Goal: Task Accomplishment & Management: Complete application form

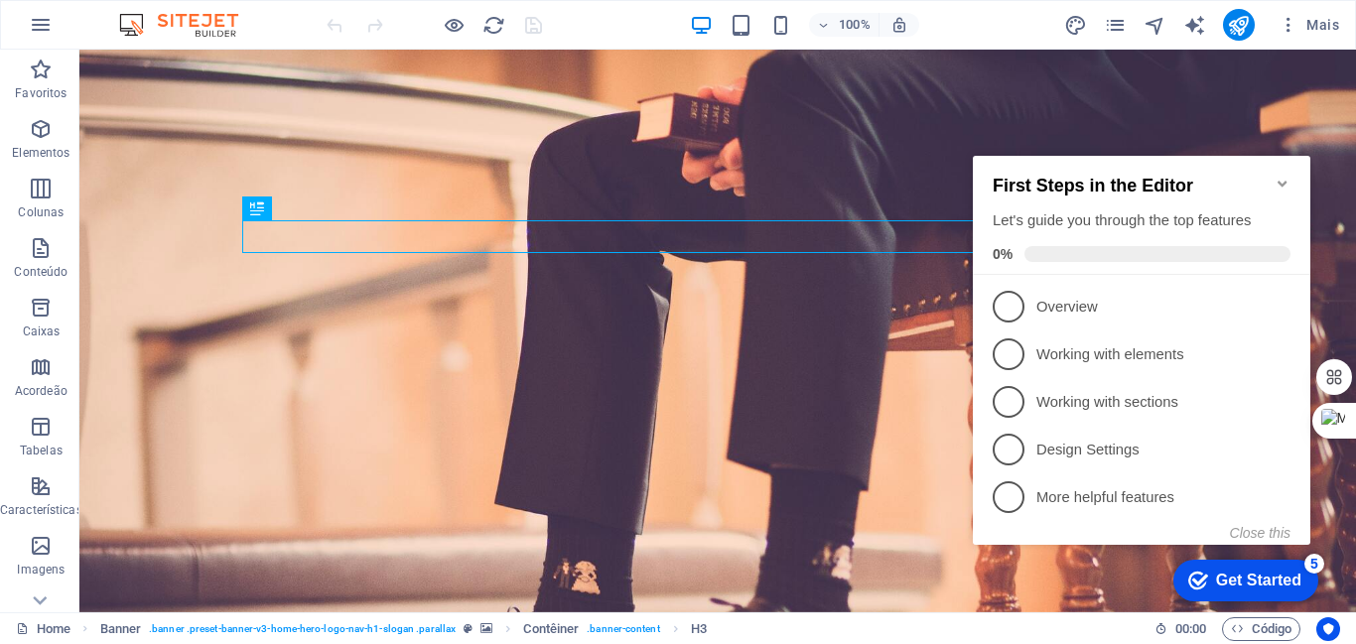
click at [1231, 580] on div "Get Started" at bounding box center [1258, 581] width 85 height 18
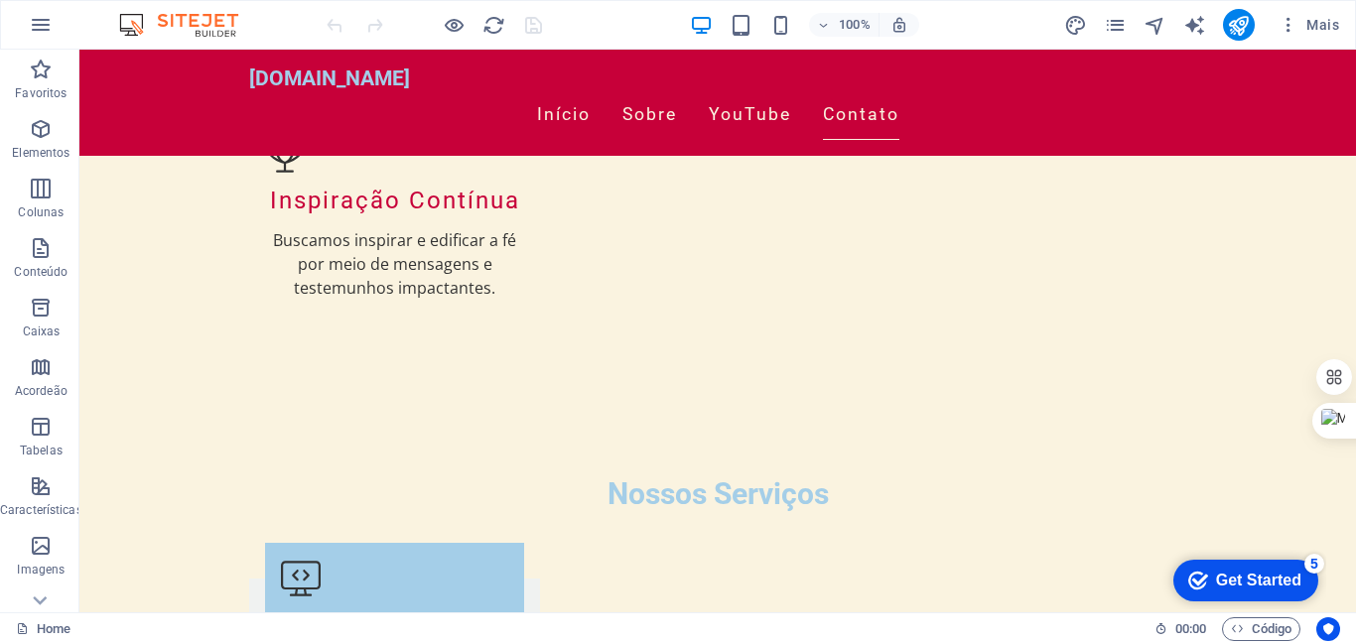
scroll to position [2464, 0]
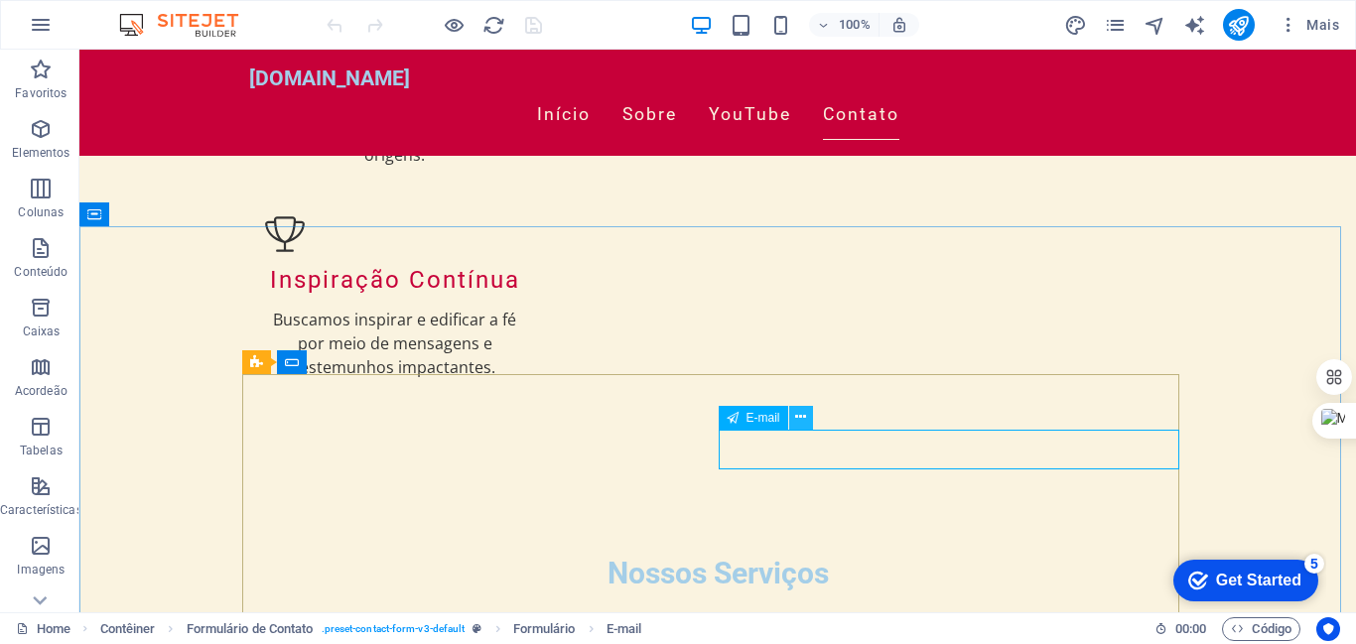
click at [798, 413] on icon at bounding box center [800, 417] width 11 height 21
click at [806, 414] on button at bounding box center [801, 418] width 24 height 24
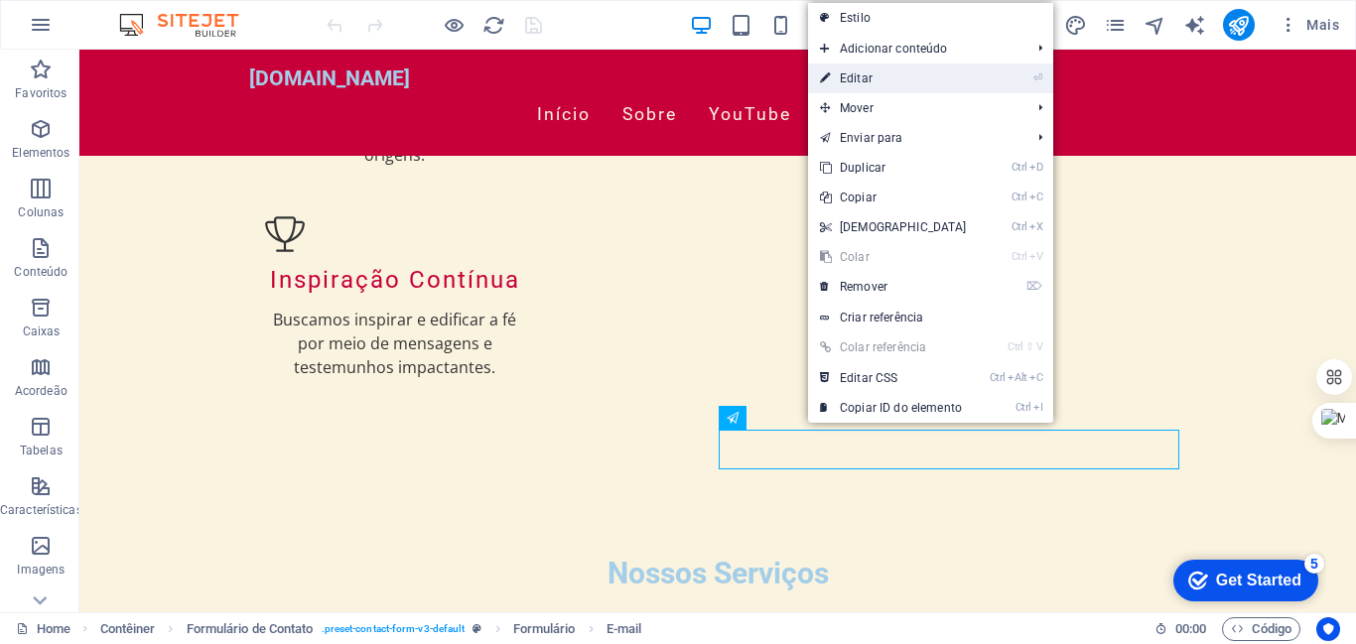
click at [865, 78] on link "⏎ Editar" at bounding box center [893, 79] width 171 height 30
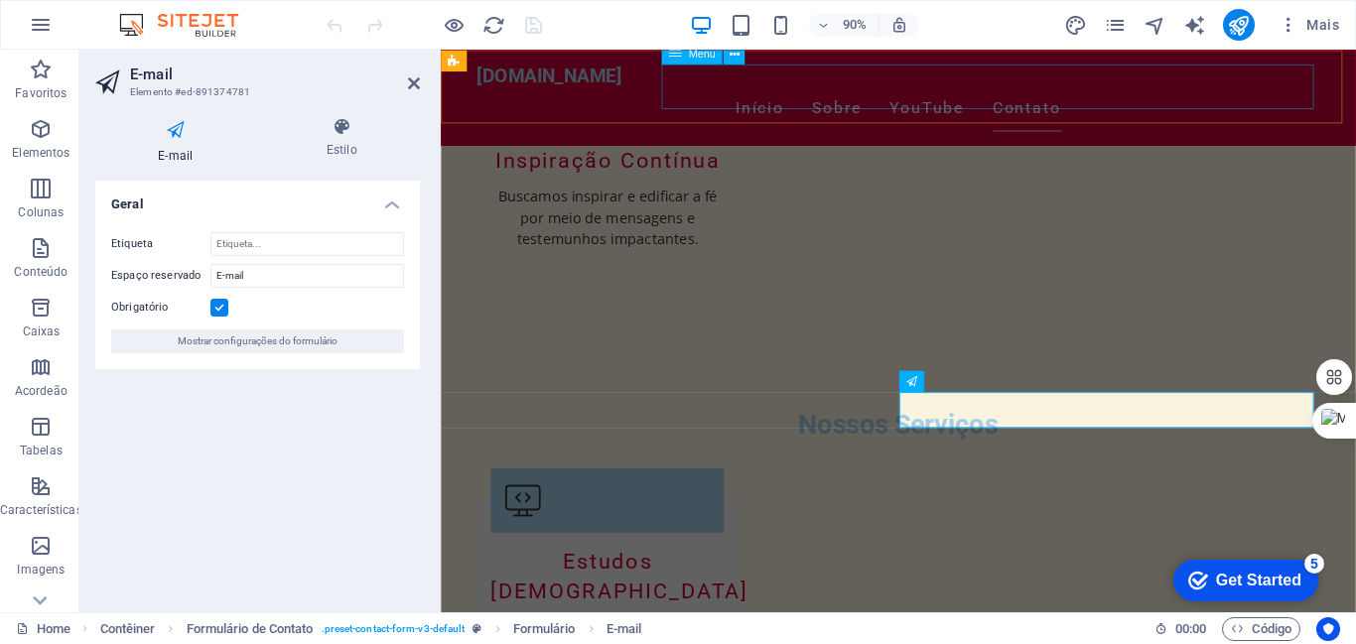
scroll to position [2308, 0]
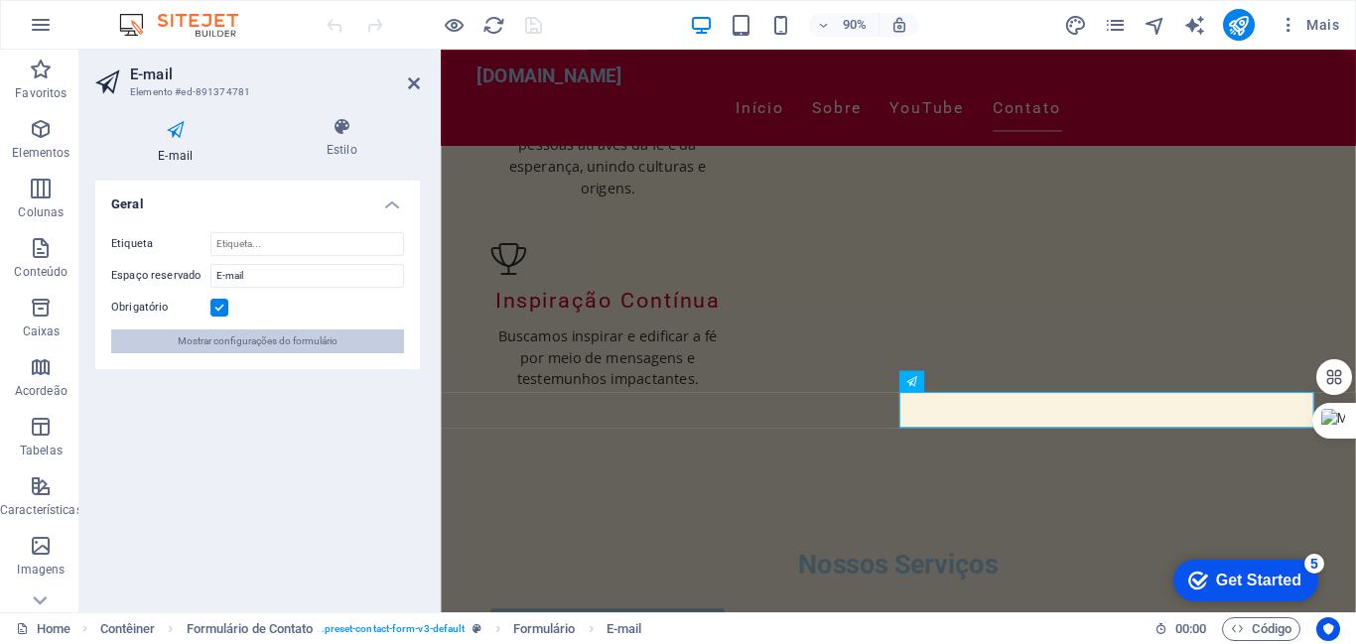
click at [311, 344] on span "Mostrar configurações do formulário" at bounding box center [258, 342] width 160 height 24
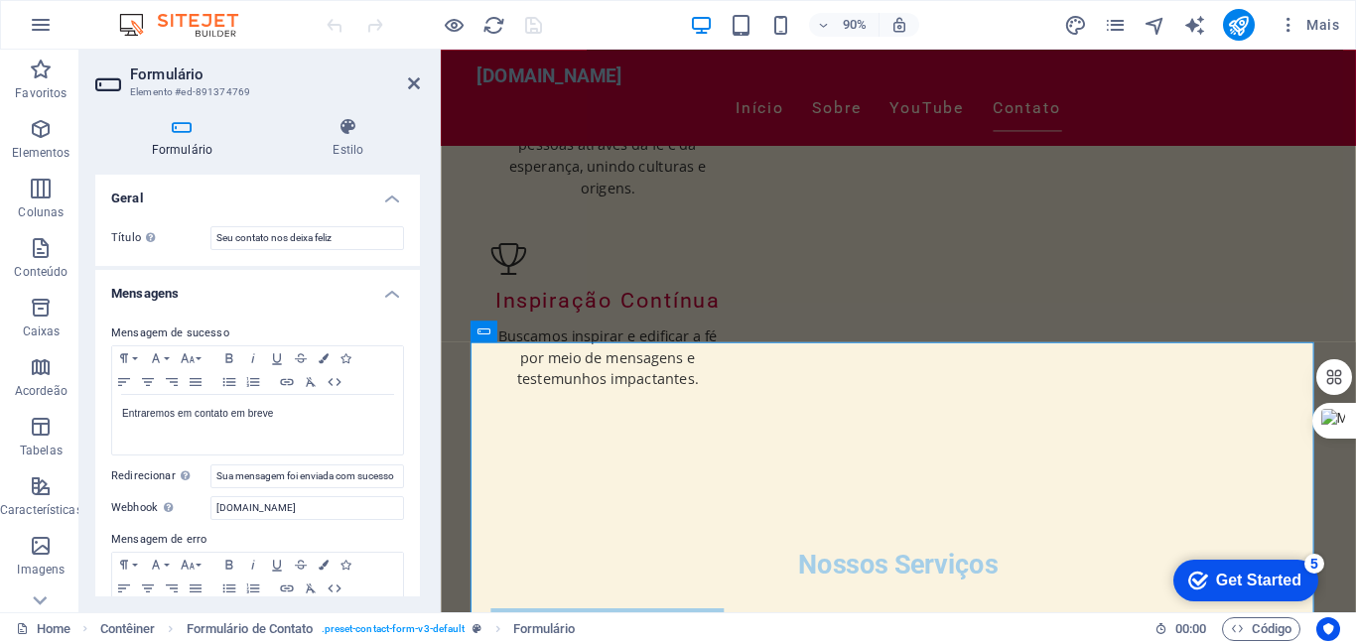
drag, startPoint x: 103, startPoint y: 474, endPoint x: 139, endPoint y: 511, distance: 51.2
click at [139, 511] on div "Mensagem de sucesso Paragraph Format Normal Heading 1 Heading 2 Heading 3 Headi…" at bounding box center [257, 492] width 325 height 373
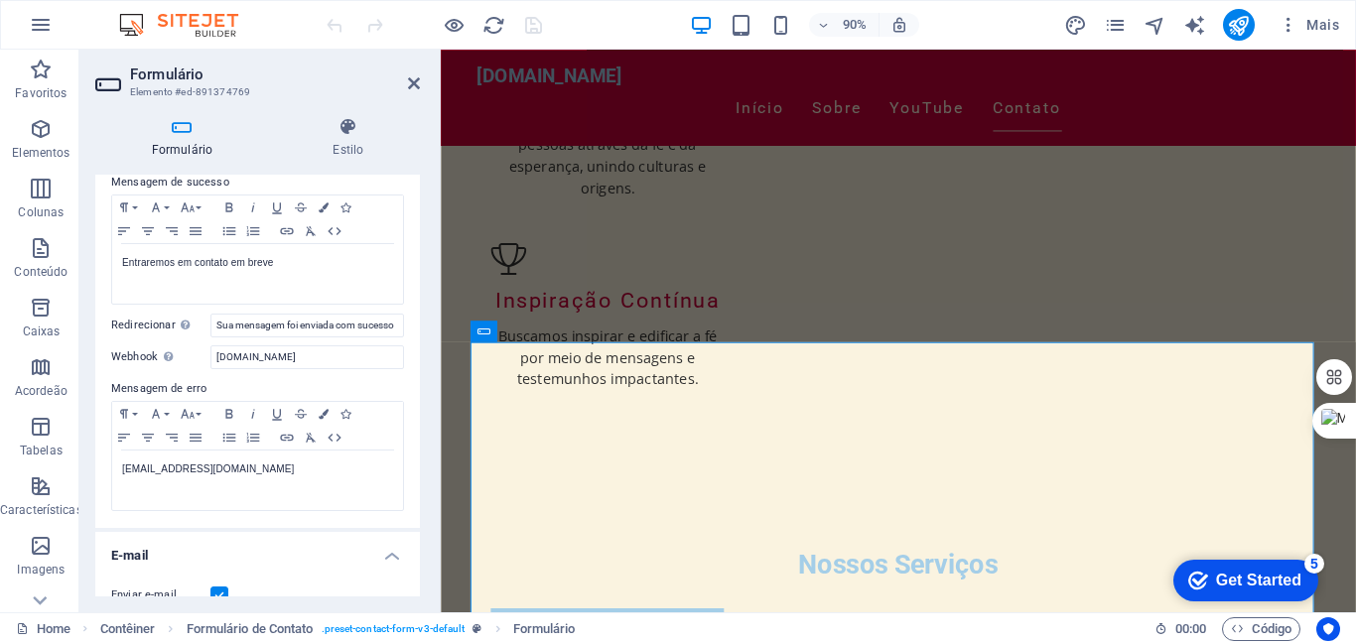
scroll to position [152, 0]
click at [415, 349] on div "Mensagem de sucesso Paragraph Format Normal Heading 1 Heading 2 Heading 3 Headi…" at bounding box center [257, 340] width 325 height 373
click at [356, 355] on input "email.joaomarquespr.com.br" at bounding box center [307, 356] width 194 height 24
type input "e"
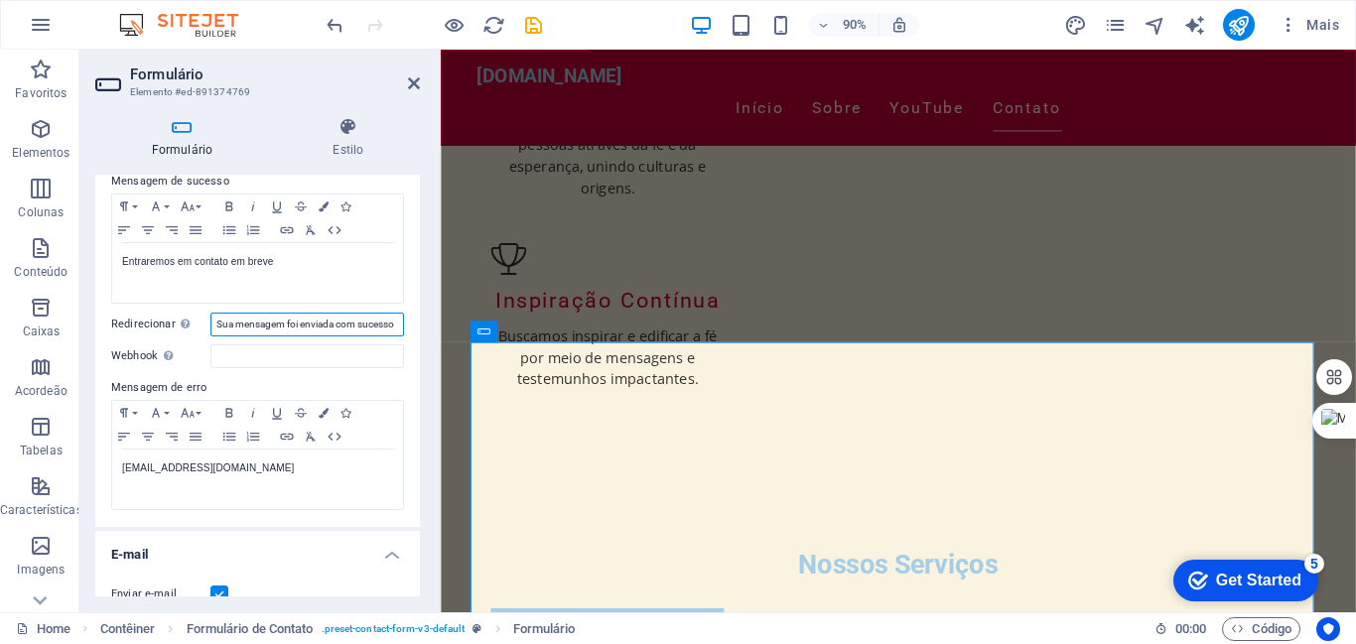
scroll to position [0, 3]
drag, startPoint x: 217, startPoint y: 327, endPoint x: 401, endPoint y: 314, distance: 184.1
click at [401, 314] on div "Mensagem de sucesso Paragraph Format Normal Heading 1 Heading 2 Heading 3 Headi…" at bounding box center [257, 340] width 325 height 373
drag, startPoint x: 108, startPoint y: 355, endPoint x: 133, endPoint y: 355, distance: 24.8
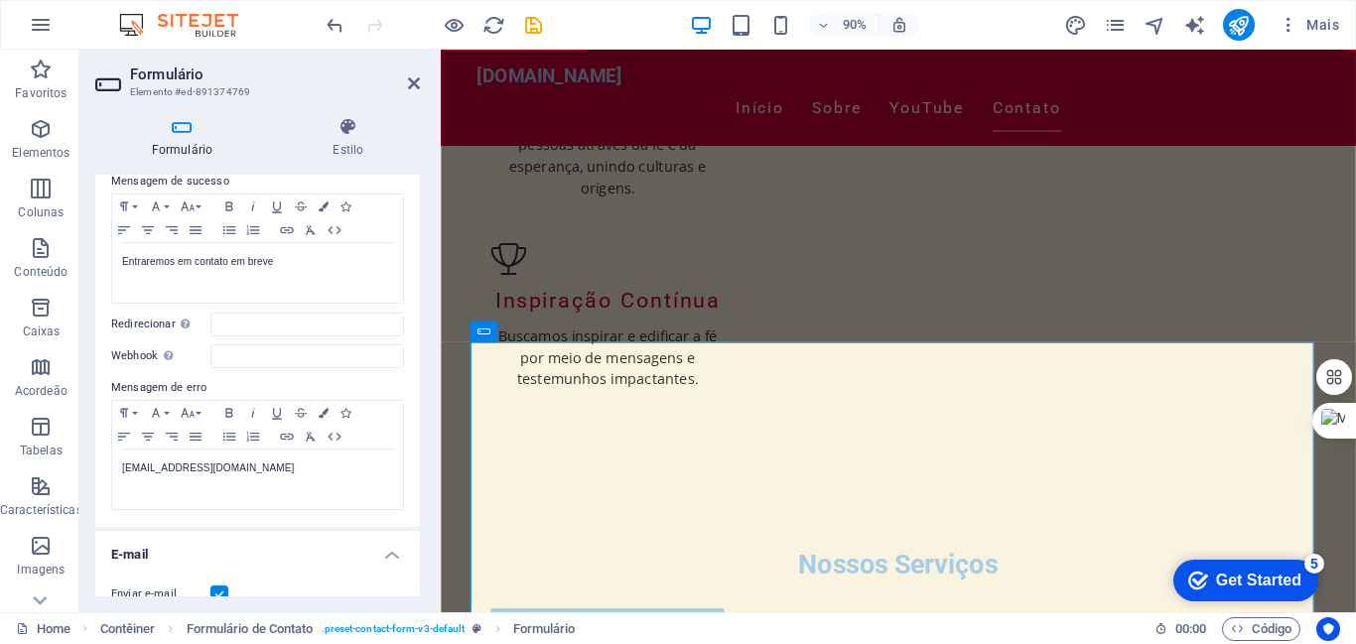
click at [133, 355] on div "Mensagem de sucesso Paragraph Format Normal Heading 1 Heading 2 Heading 3 Headi…" at bounding box center [257, 340] width 325 height 373
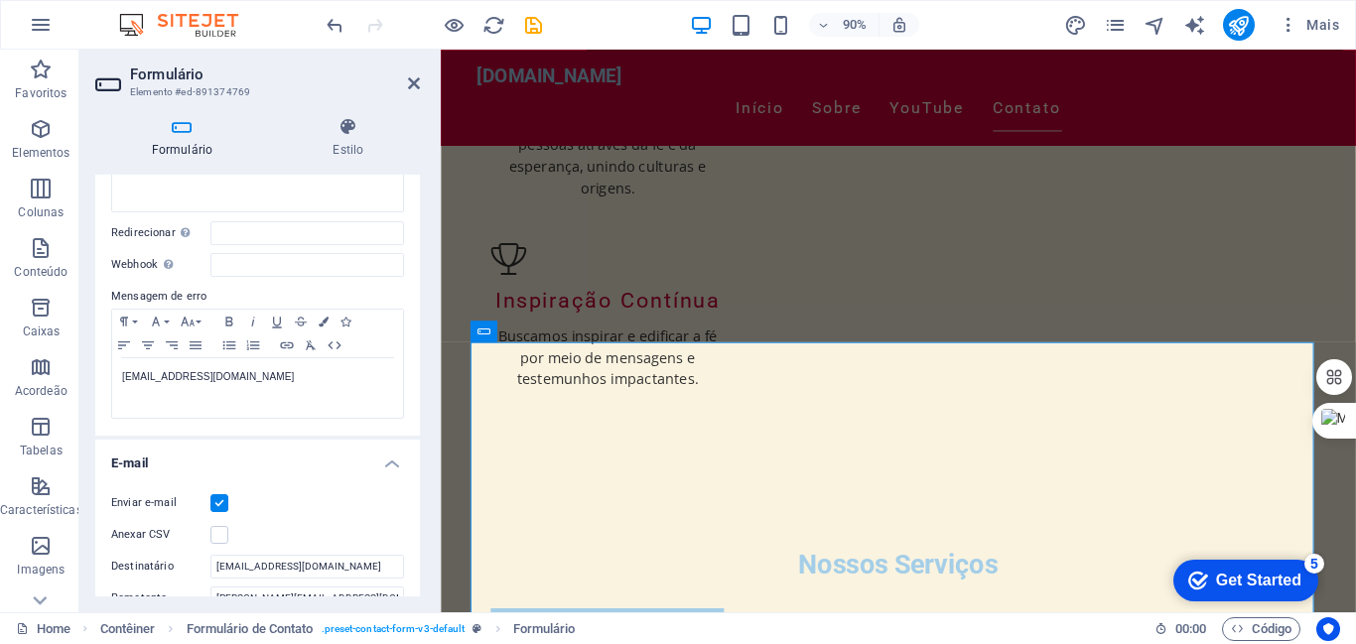
scroll to position [245, 0]
click at [415, 406] on div "Mensagem de sucesso Paragraph Format Normal Heading 1 Heading 2 Heading 3 Headi…" at bounding box center [257, 247] width 325 height 373
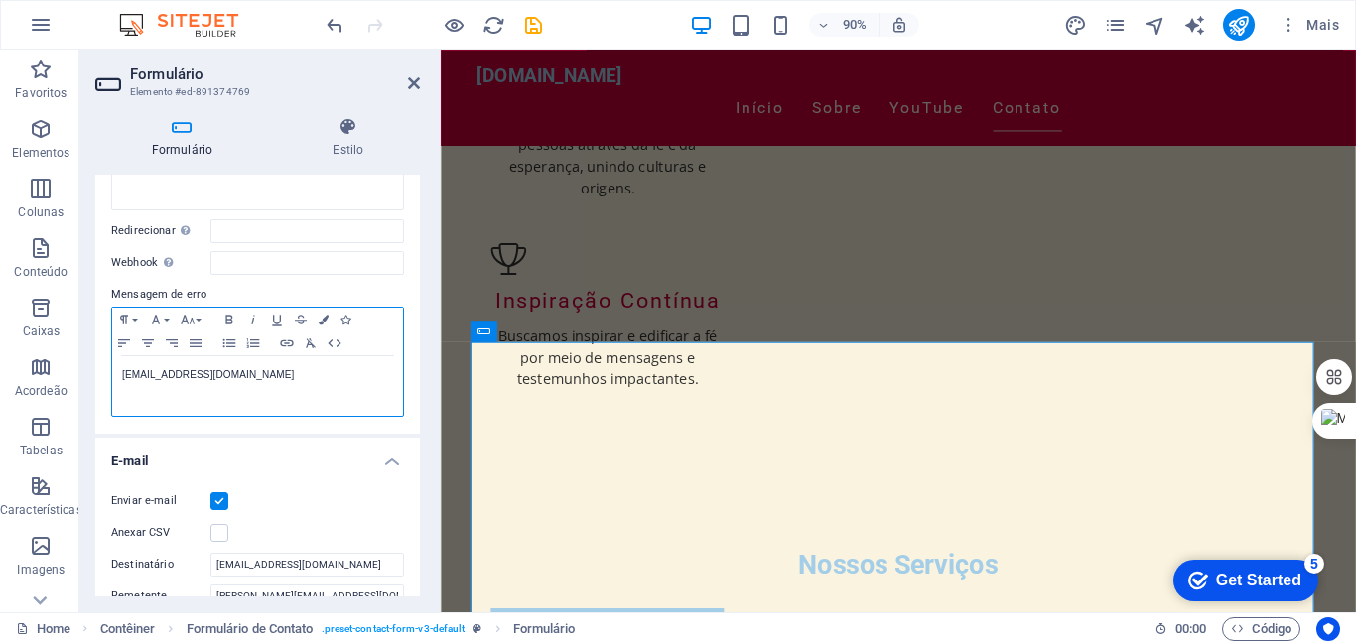
click at [248, 381] on p "Pr@joaomarquespr.com.br" at bounding box center [257, 375] width 271 height 18
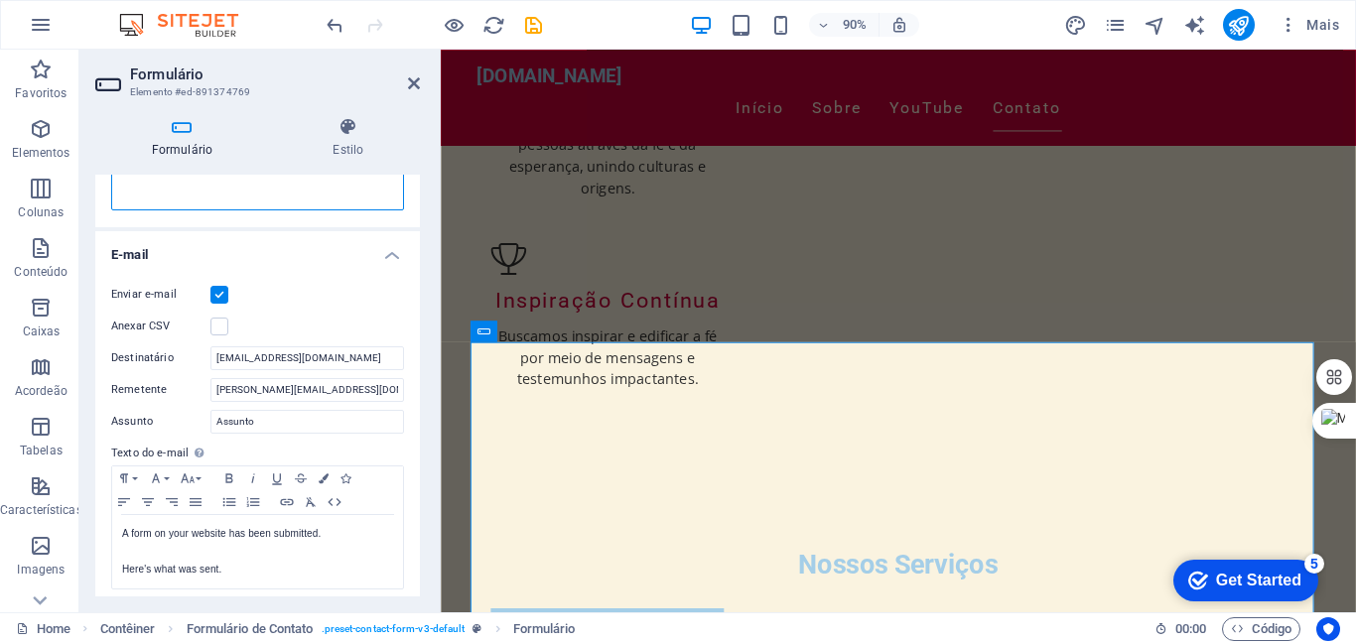
scroll to position [470, 0]
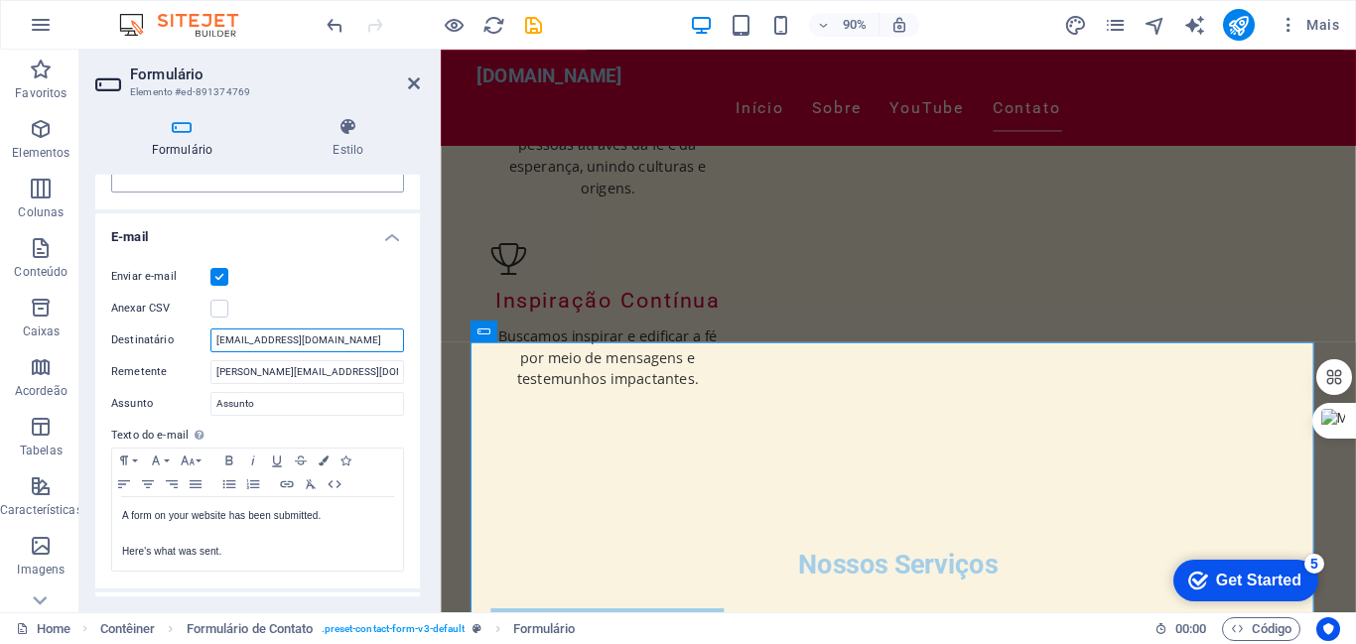
click at [396, 342] on input "joaomarquespr@joaomarquespr.com.br" at bounding box center [307, 341] width 194 height 24
type input "j"
type input "contato@joaomarquespr.com.br"
click at [258, 371] on input "joaomarq@joaomarquespr.com.br" at bounding box center [307, 372] width 194 height 24
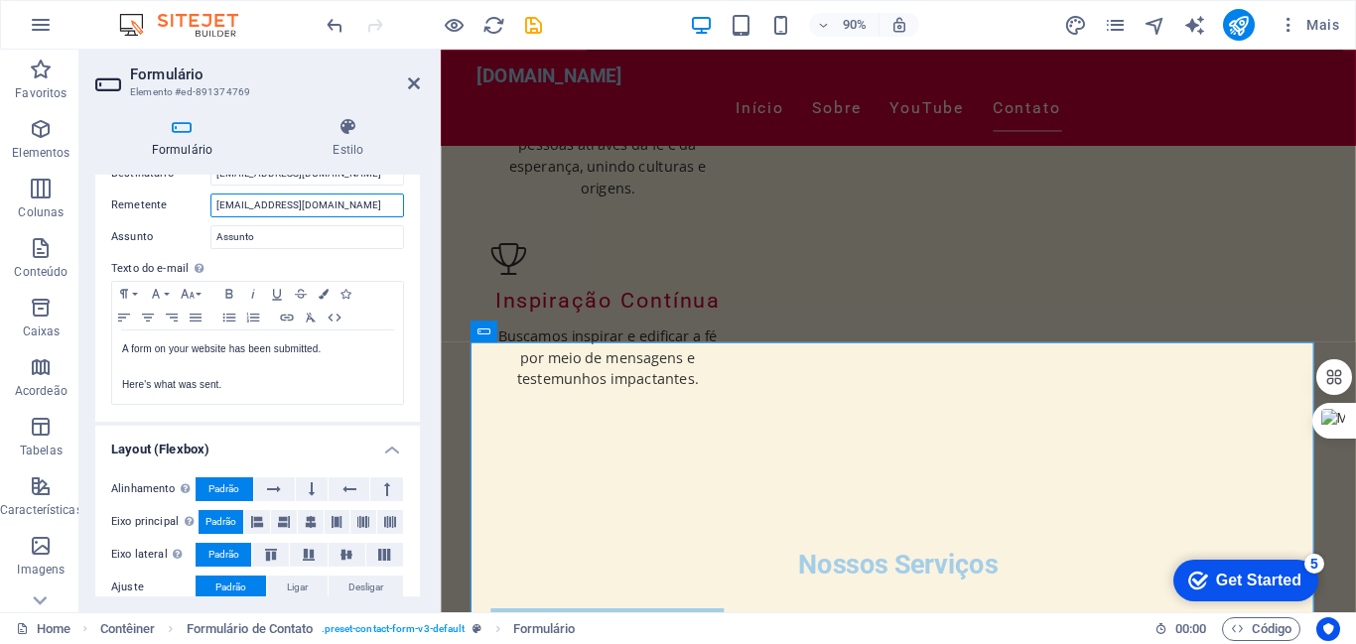
scroll to position [689, 0]
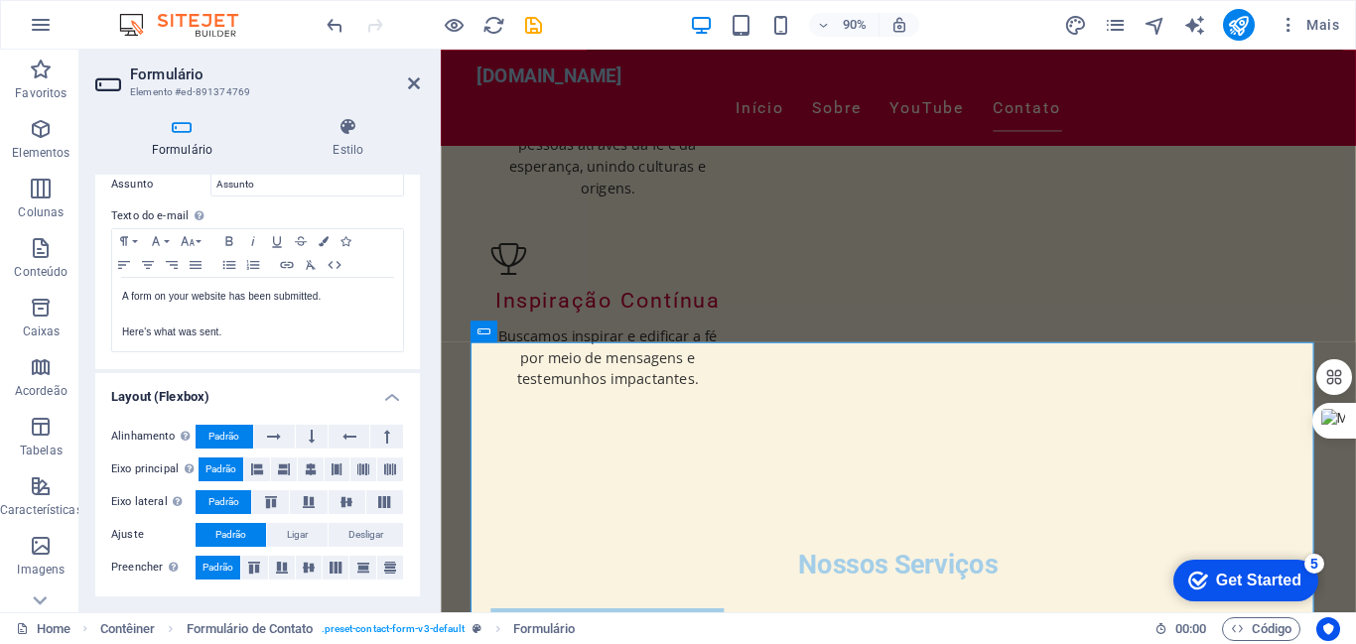
drag, startPoint x: 417, startPoint y: 413, endPoint x: 9, endPoint y: 535, distance: 425.9
type input "contato@joaomarquespr.com.br"
click at [531, 20] on icon "save" at bounding box center [533, 25] width 23 height 23
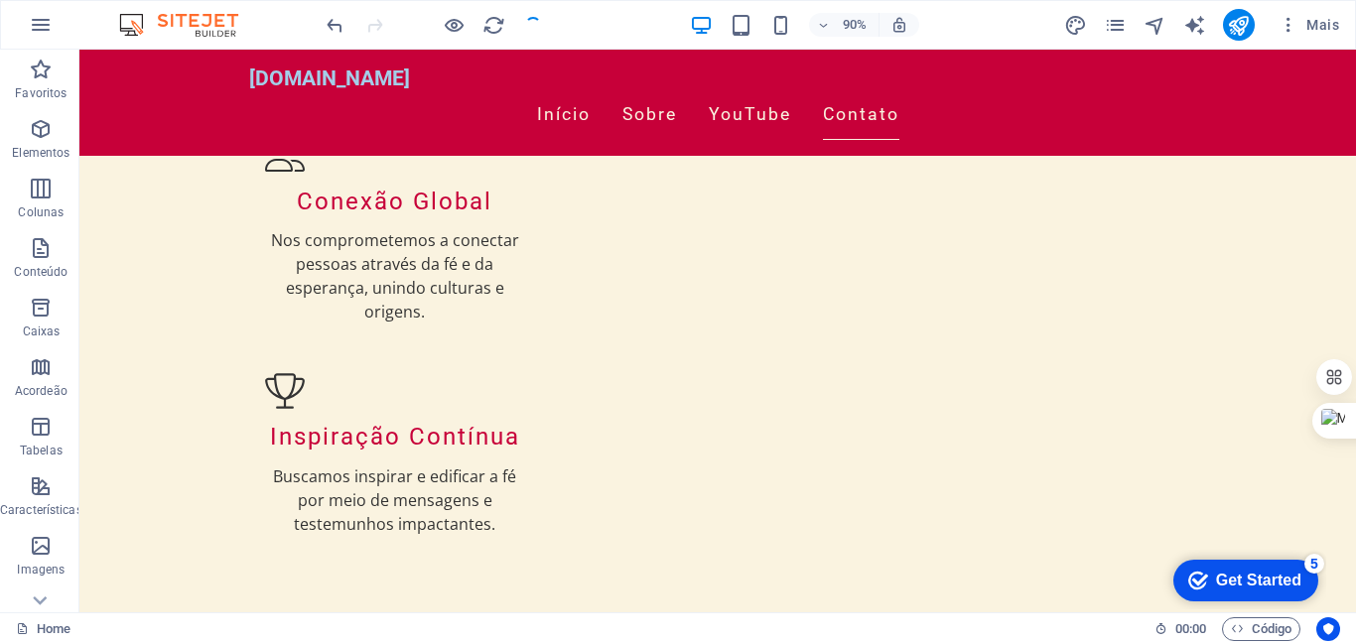
scroll to position [2464, 0]
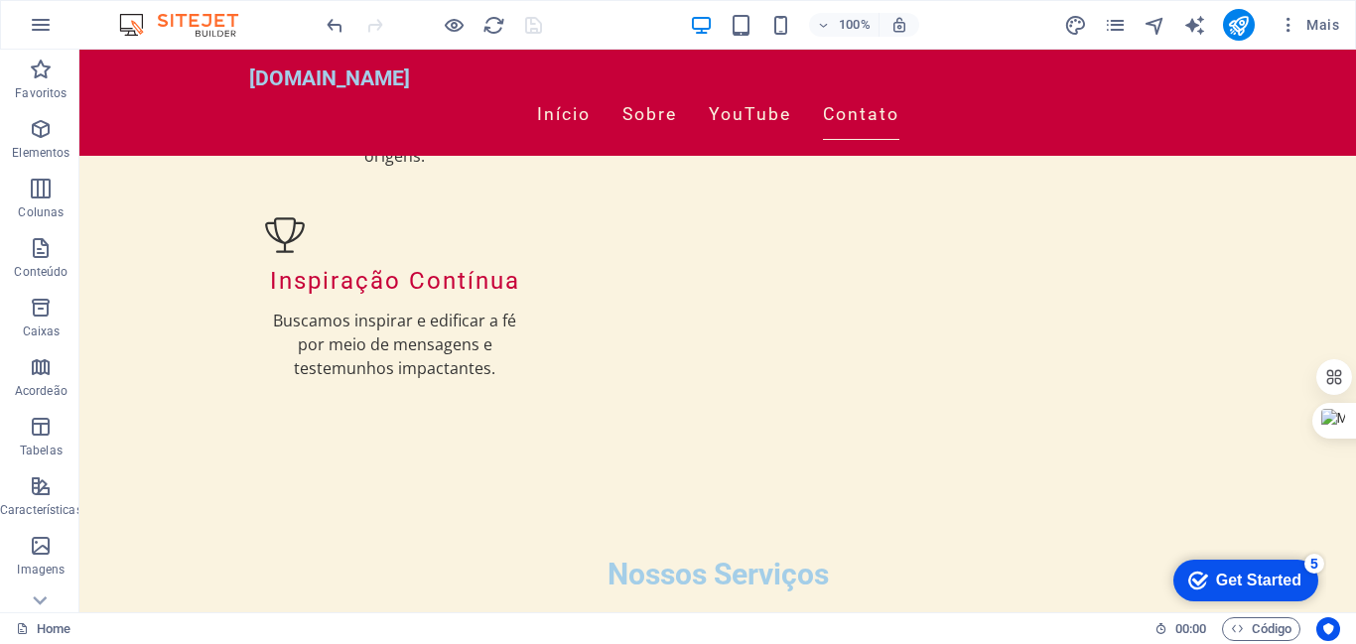
drag, startPoint x: 1427, startPoint y: 529, endPoint x: 1348, endPoint y: 526, distance: 79.5
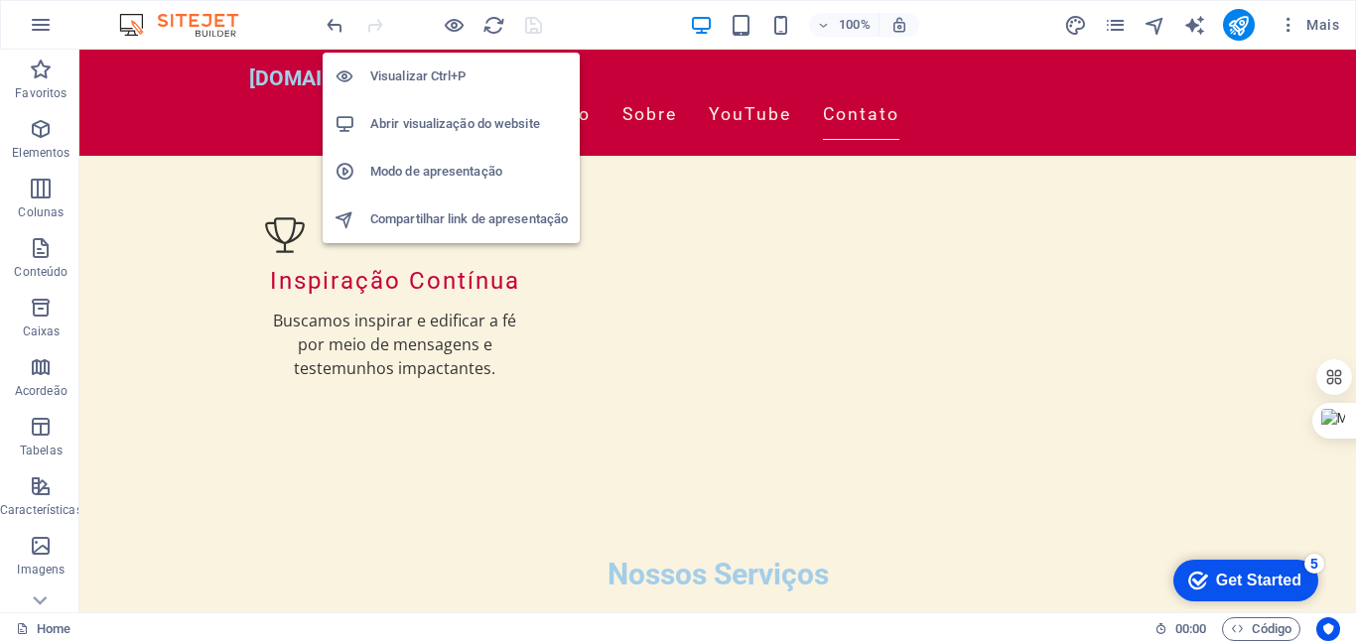
click at [461, 126] on h6 "Abrir visualização do website" at bounding box center [469, 124] width 198 height 24
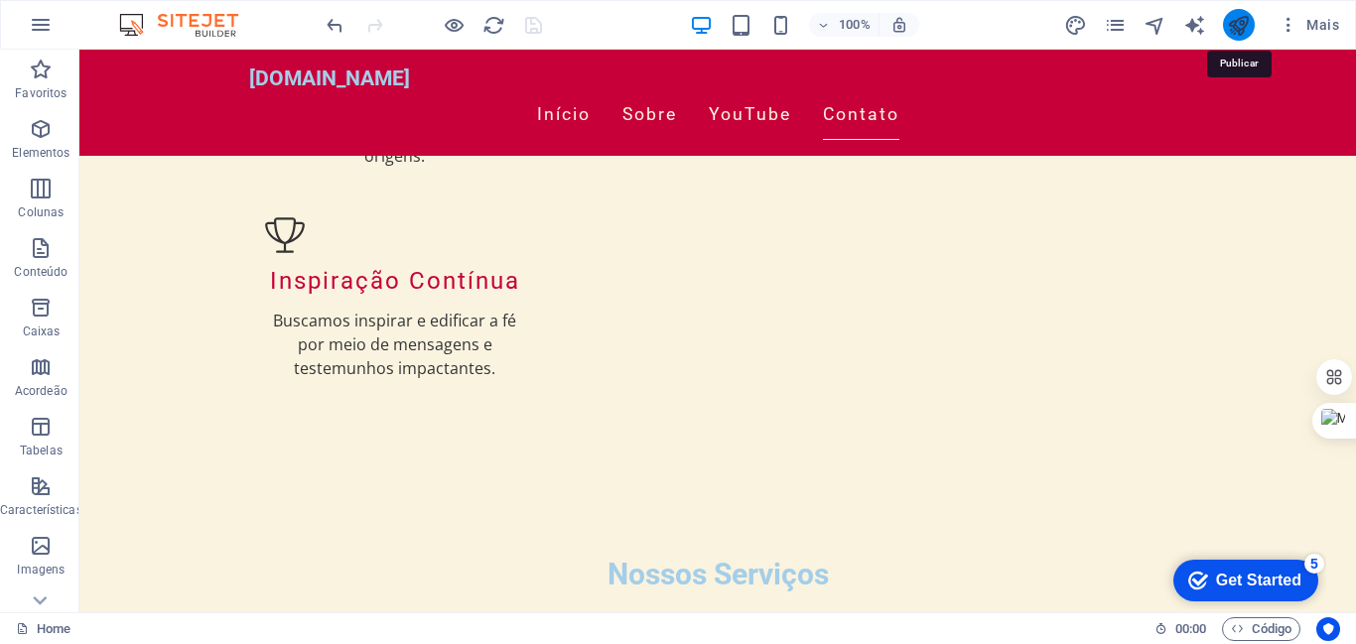
click at [1241, 21] on icon "publish" at bounding box center [1238, 25] width 23 height 23
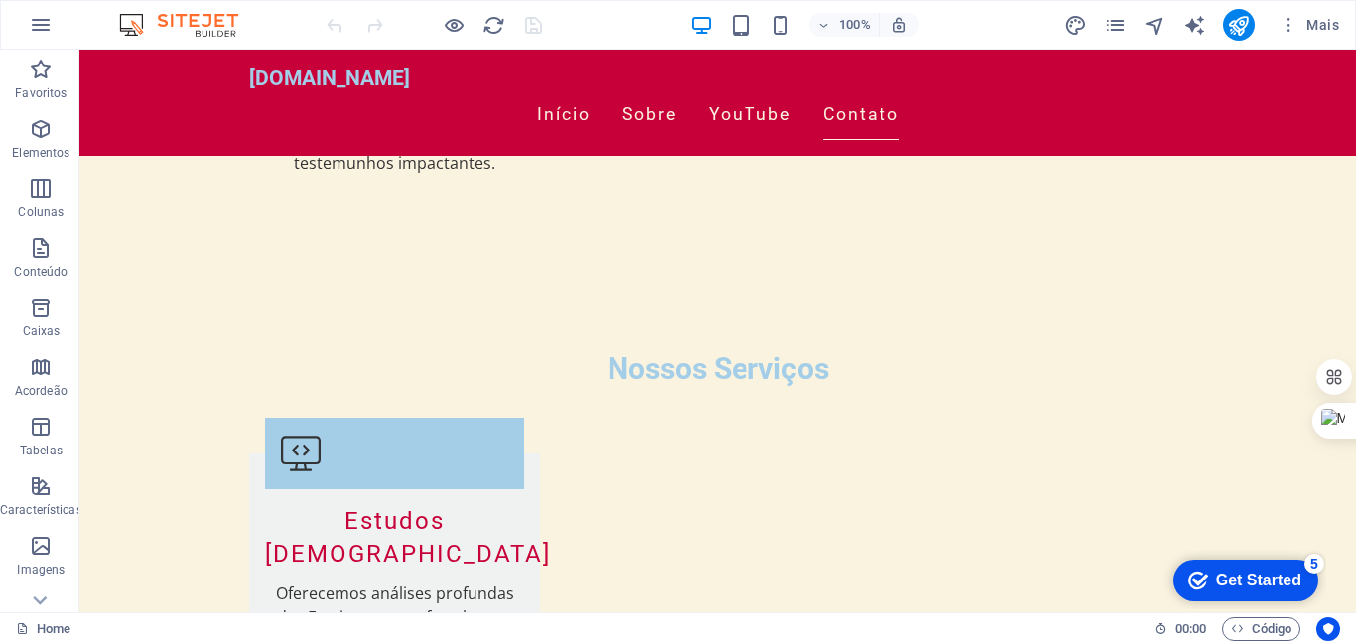
scroll to position [2623, 0]
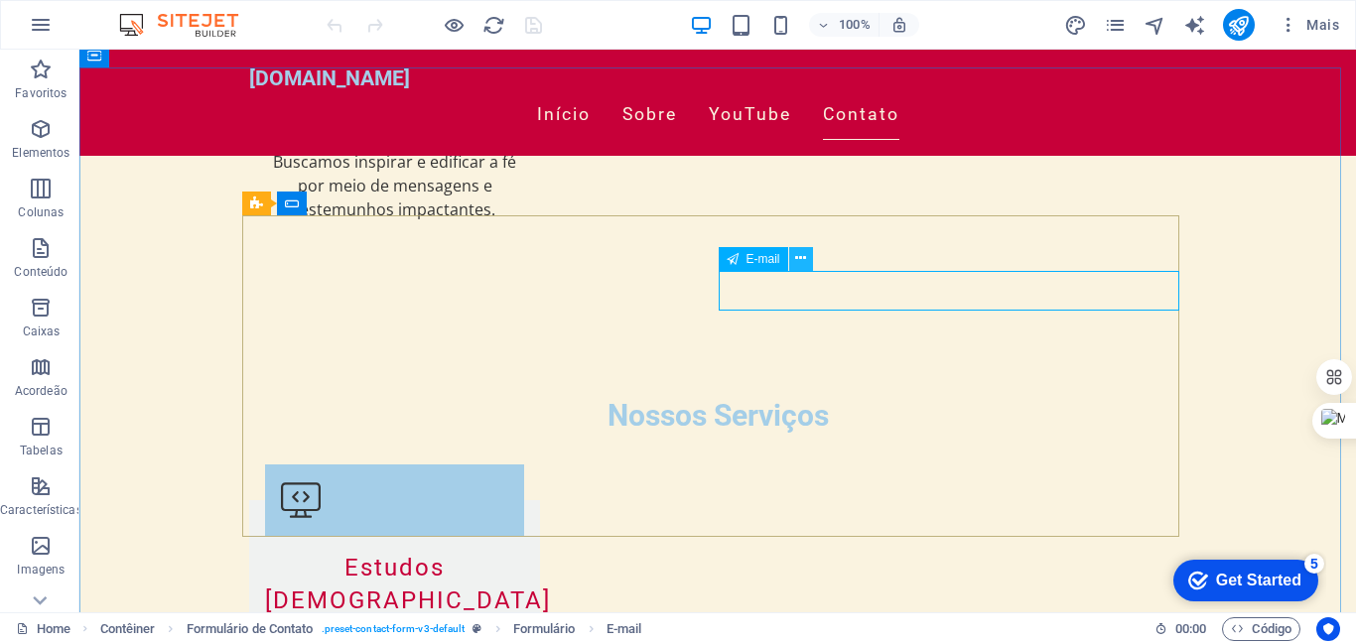
click at [798, 259] on icon at bounding box center [800, 258] width 11 height 21
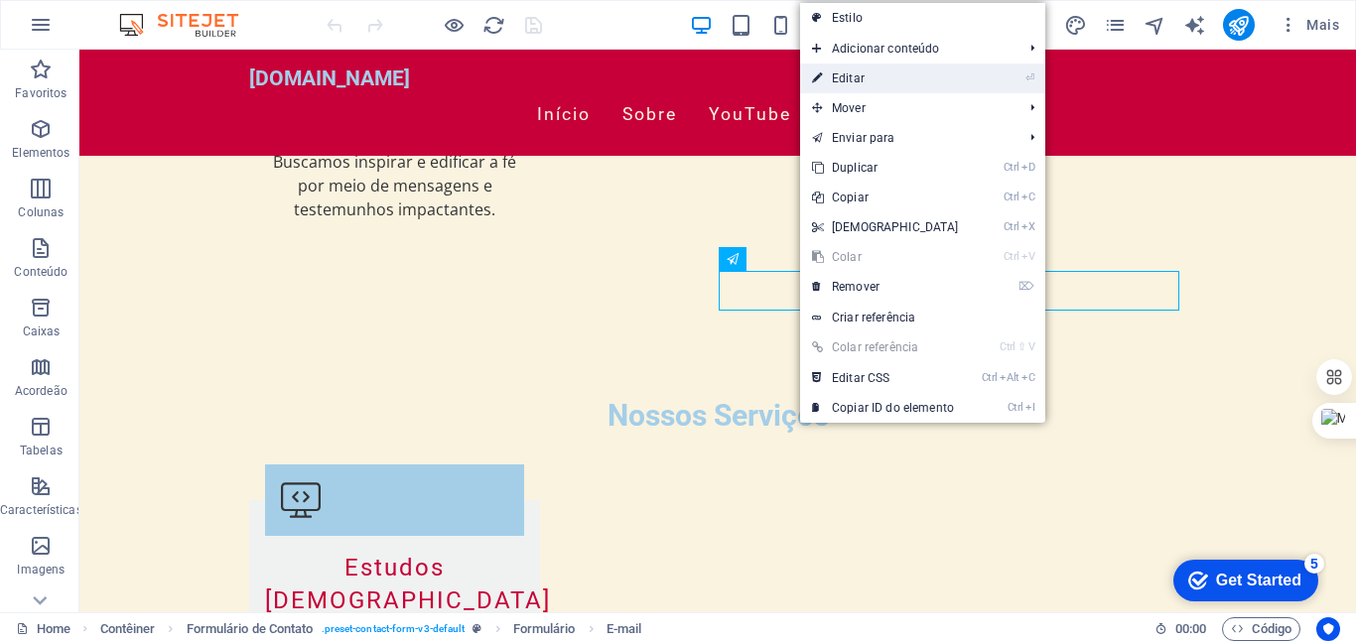
click at [848, 78] on link "⏎ Editar" at bounding box center [885, 79] width 171 height 30
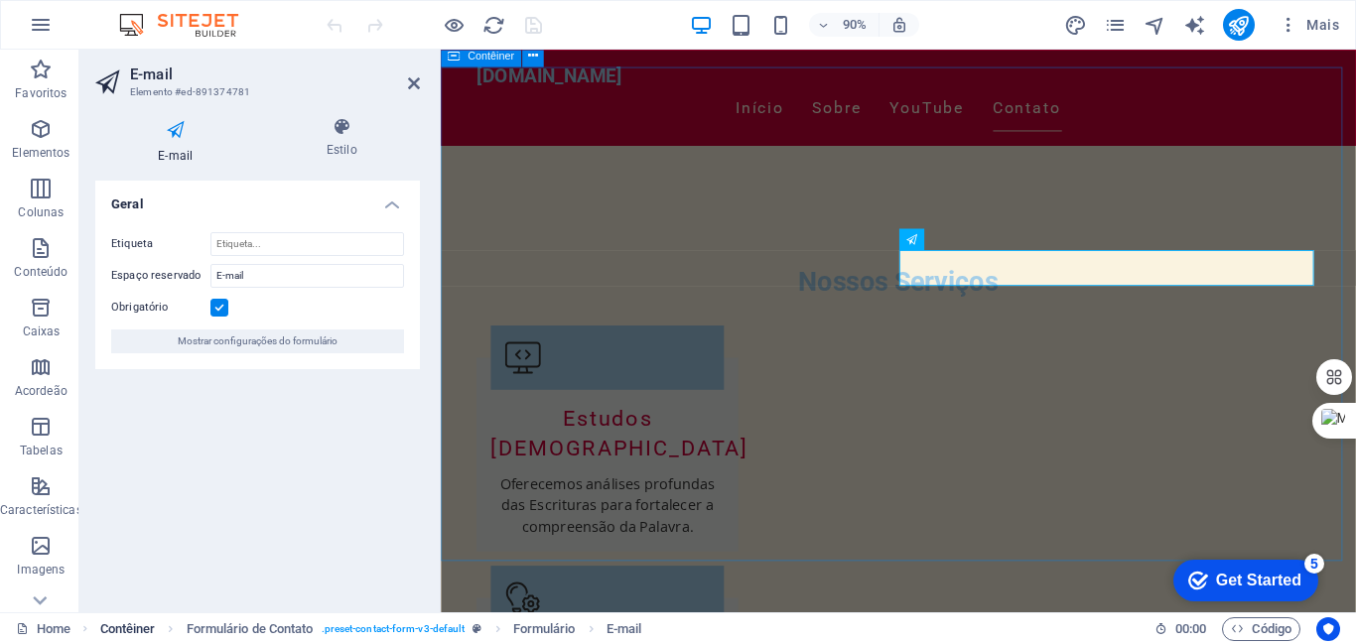
scroll to position [2466, 0]
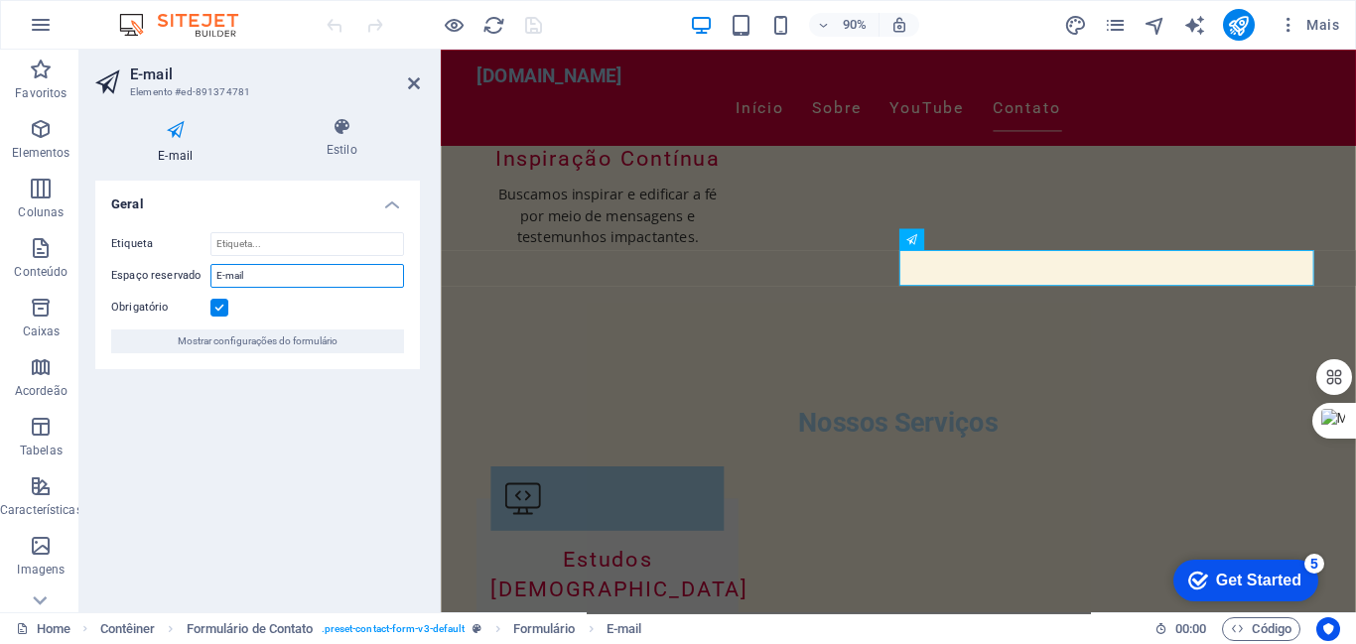
click at [287, 277] on input "E-mail" at bounding box center [307, 276] width 194 height 24
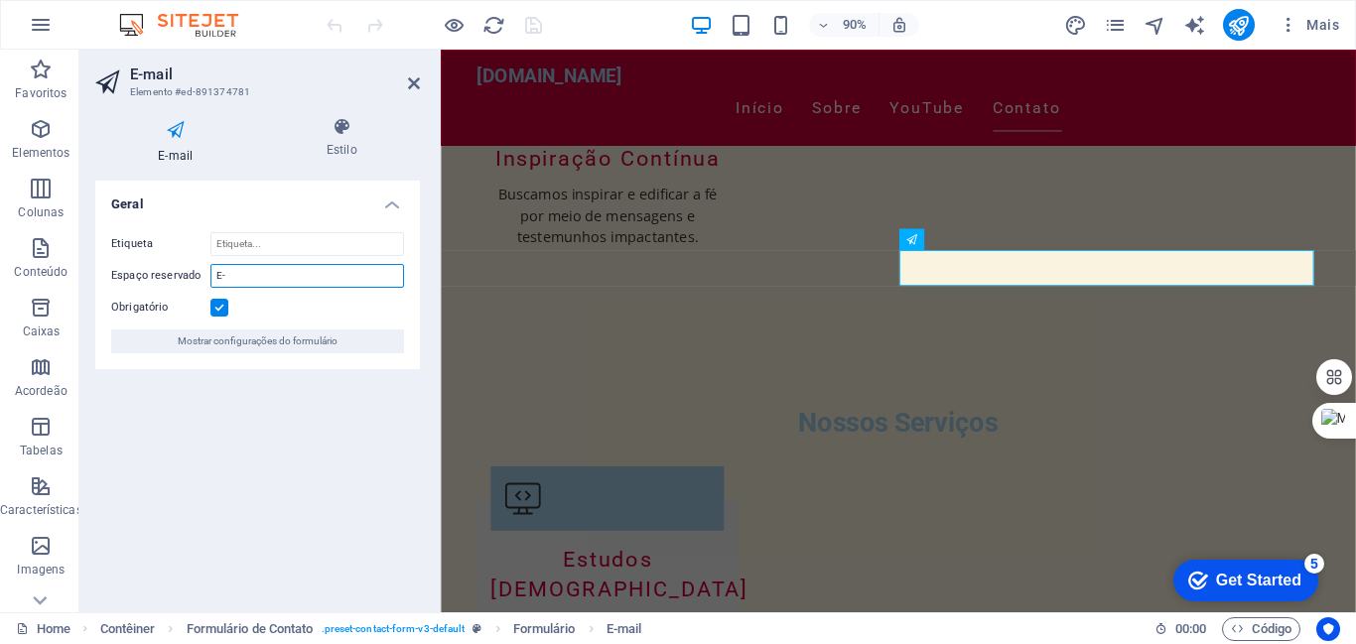
type input "E"
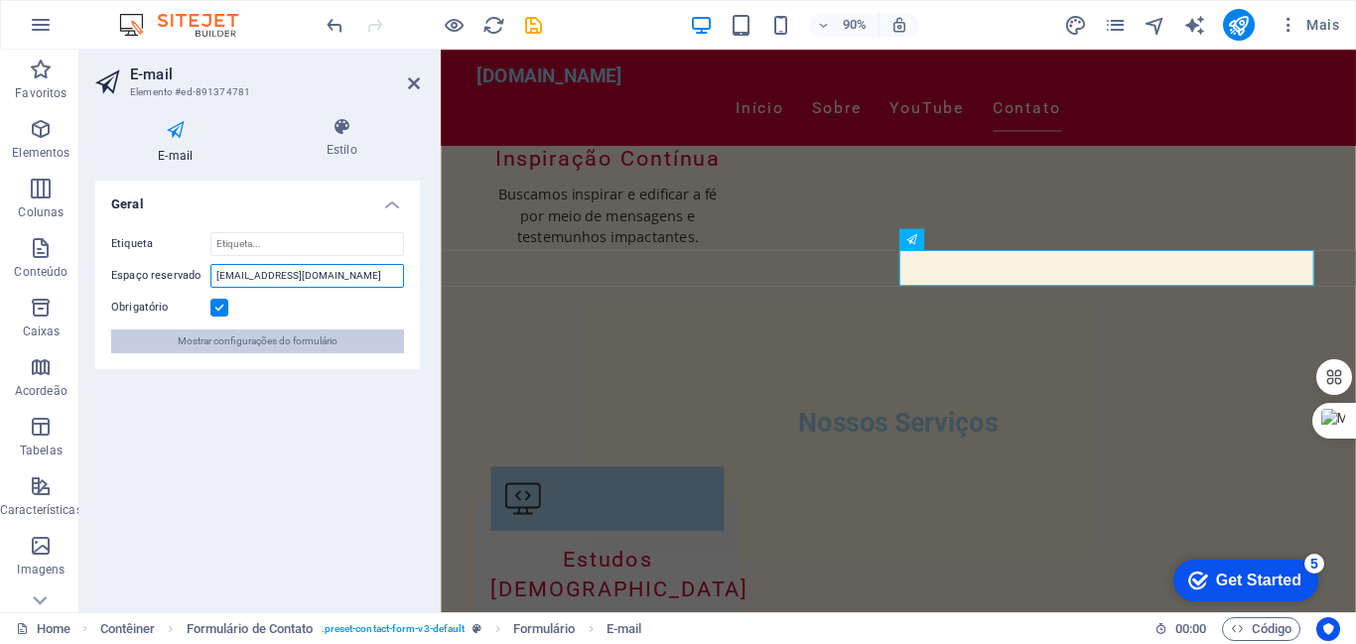
type input "[EMAIL_ADDRESS][DOMAIN_NAME]"
click at [229, 336] on span "Mostrar configurações do formulário" at bounding box center [258, 342] width 160 height 24
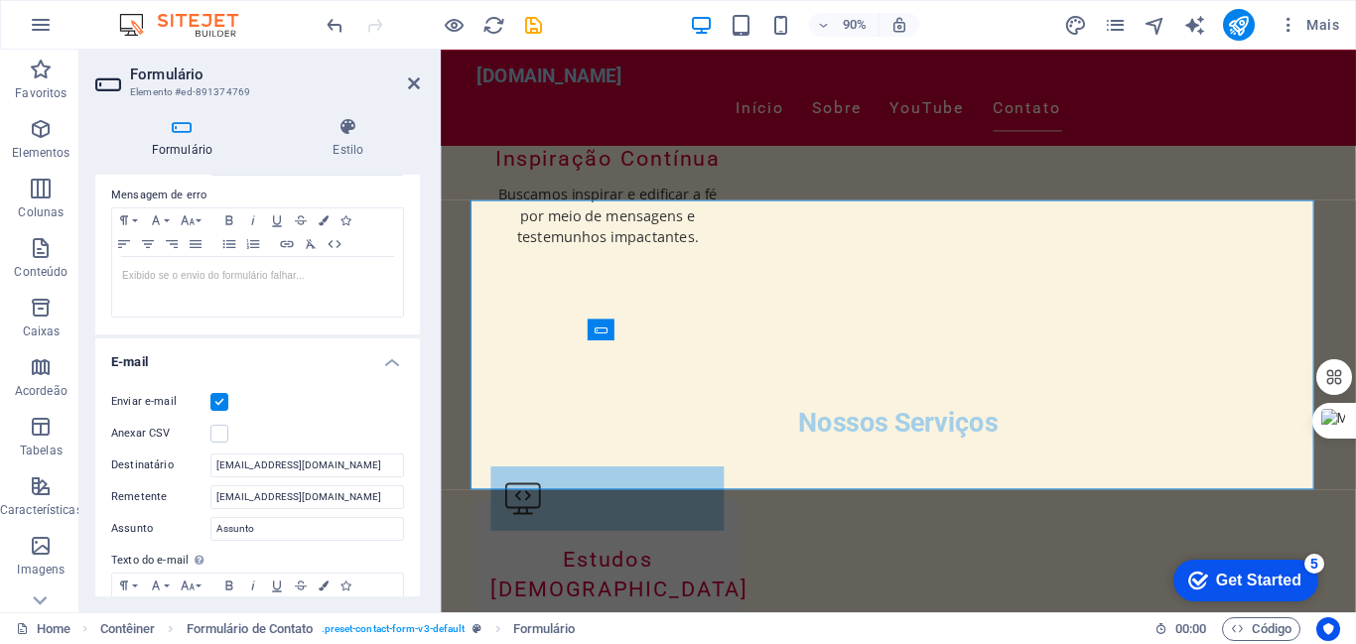
scroll to position [347, 0]
click at [434, 434] on div "Formulário Estilo Geral Título Defina um nome para o formulário. Seu contato no…" at bounding box center [257, 356] width 356 height 511
click at [377, 470] on input "[EMAIL_ADDRESS][DOMAIN_NAME]" at bounding box center [307, 463] width 194 height 24
type input "c"
type input "j"
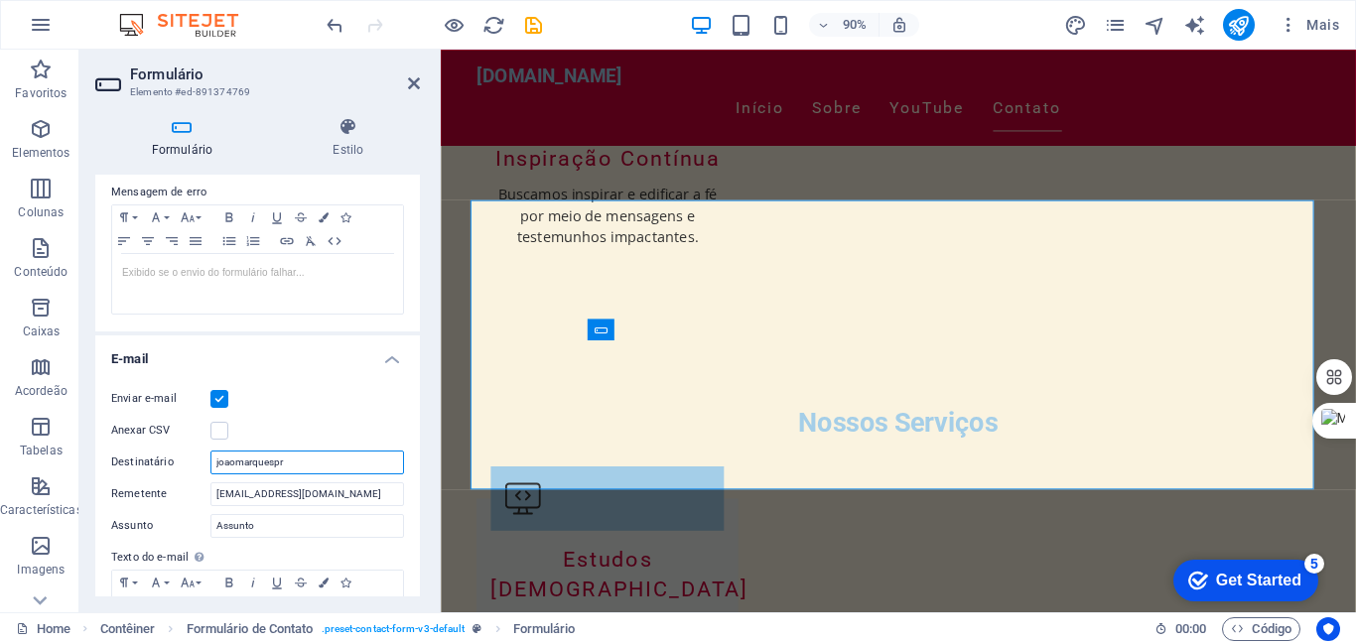
drag, startPoint x: 212, startPoint y: 461, endPoint x: 237, endPoint y: 454, distance: 25.8
click at [237, 454] on input "joaomarquespr" at bounding box center [307, 463] width 194 height 24
click at [326, 467] on input "joaomarquespr" at bounding box center [307, 463] width 194 height 24
click at [326, 467] on input "joaomarquespr@jo" at bounding box center [307, 463] width 194 height 24
type input "joaomarquespr@joaomarquespr.com.br"
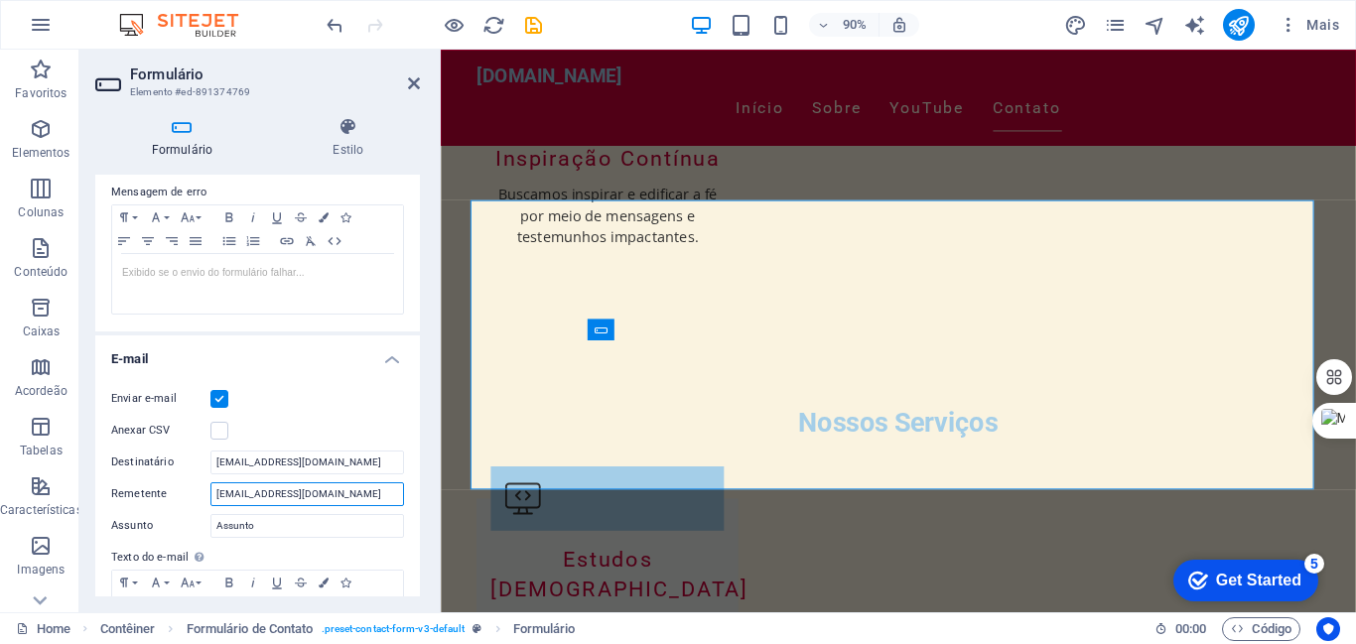
click at [363, 502] on input "contato@joaomarquespr.com.br" at bounding box center [307, 494] width 194 height 24
click at [248, 495] on input "contato@joaomarquespr.com.br" at bounding box center [307, 494] width 194 height 24
type input "joaomarq@joaomarquespr.com.br"
click at [282, 465] on input "joaomarquespr@joaomarquespr.com.br" at bounding box center [307, 463] width 194 height 24
type input "contato@joaomarquespr.com.br"
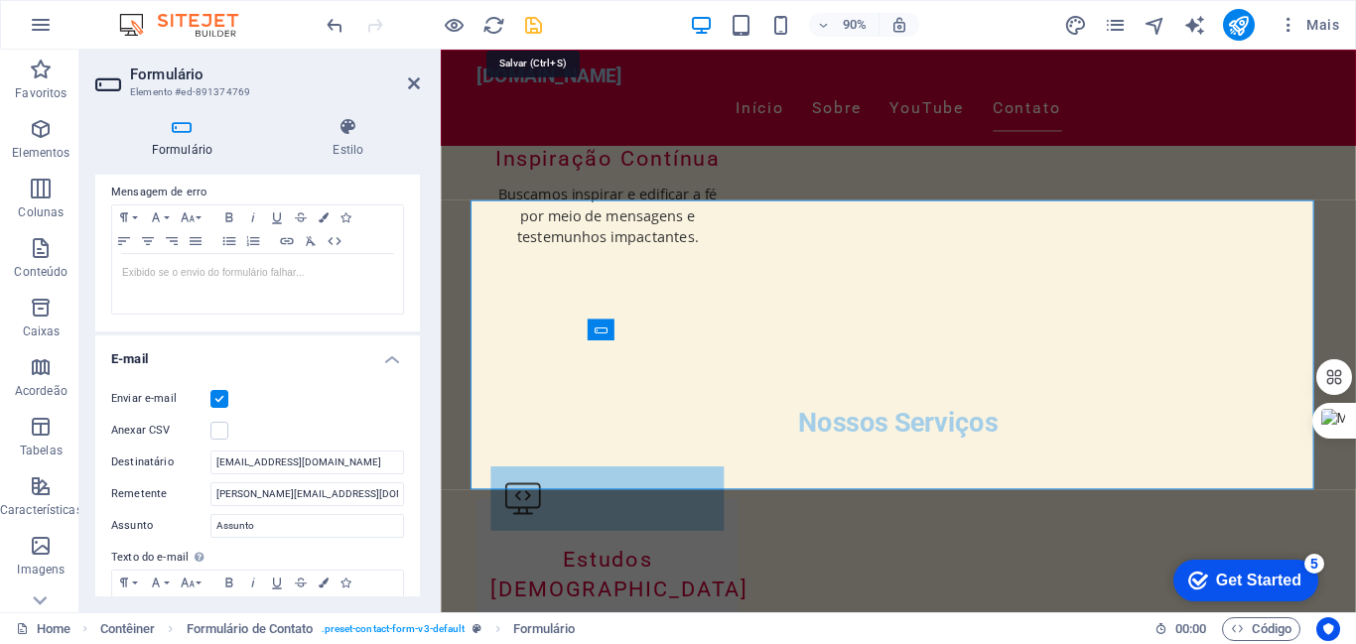
click at [535, 23] on icon "save" at bounding box center [533, 25] width 23 height 23
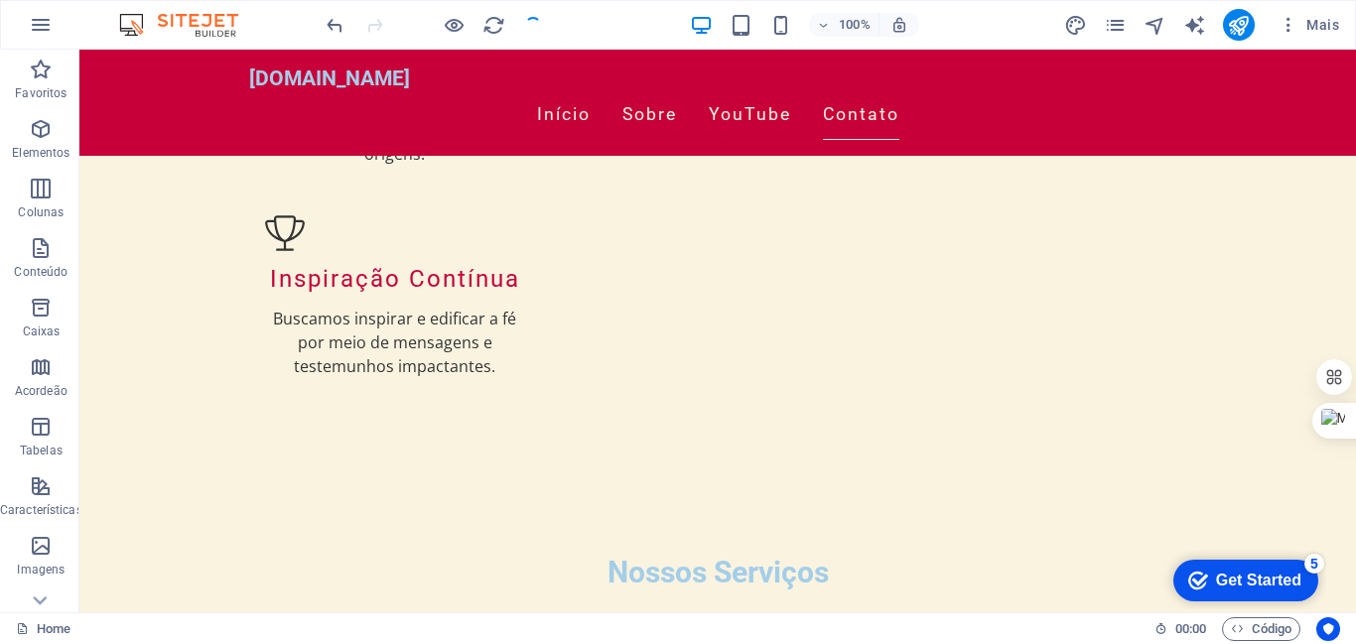
scroll to position [2623, 0]
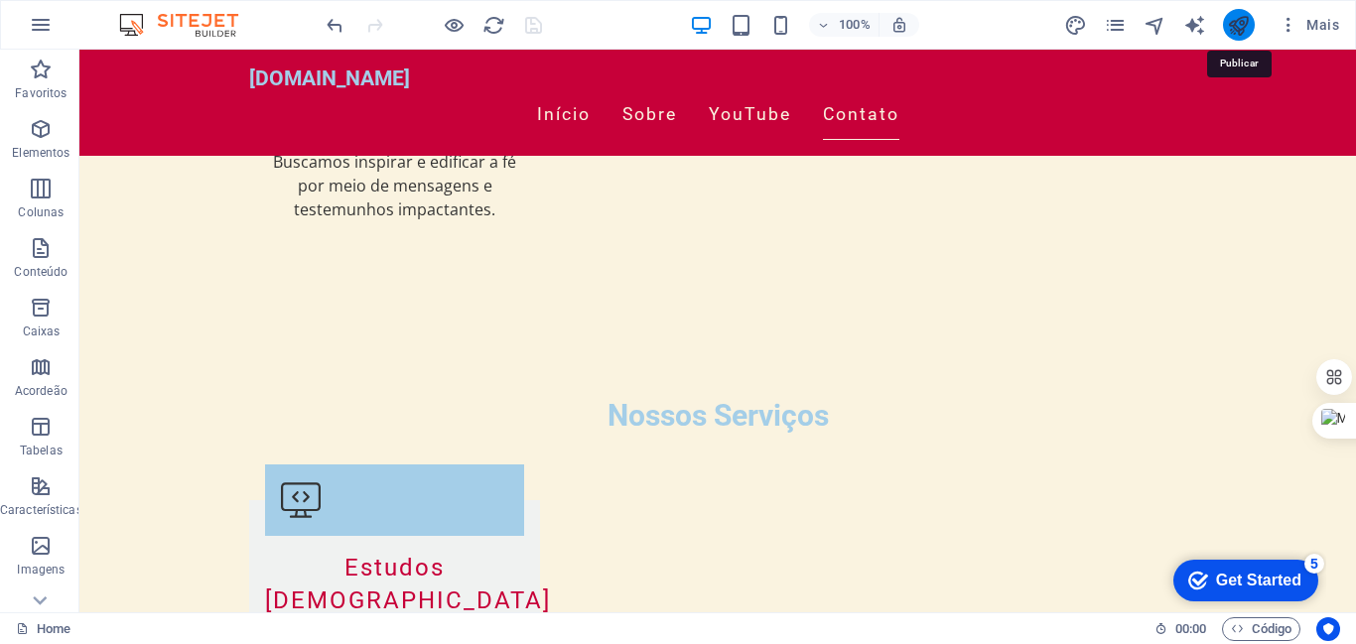
click at [1241, 26] on icon "publish" at bounding box center [1238, 25] width 23 height 23
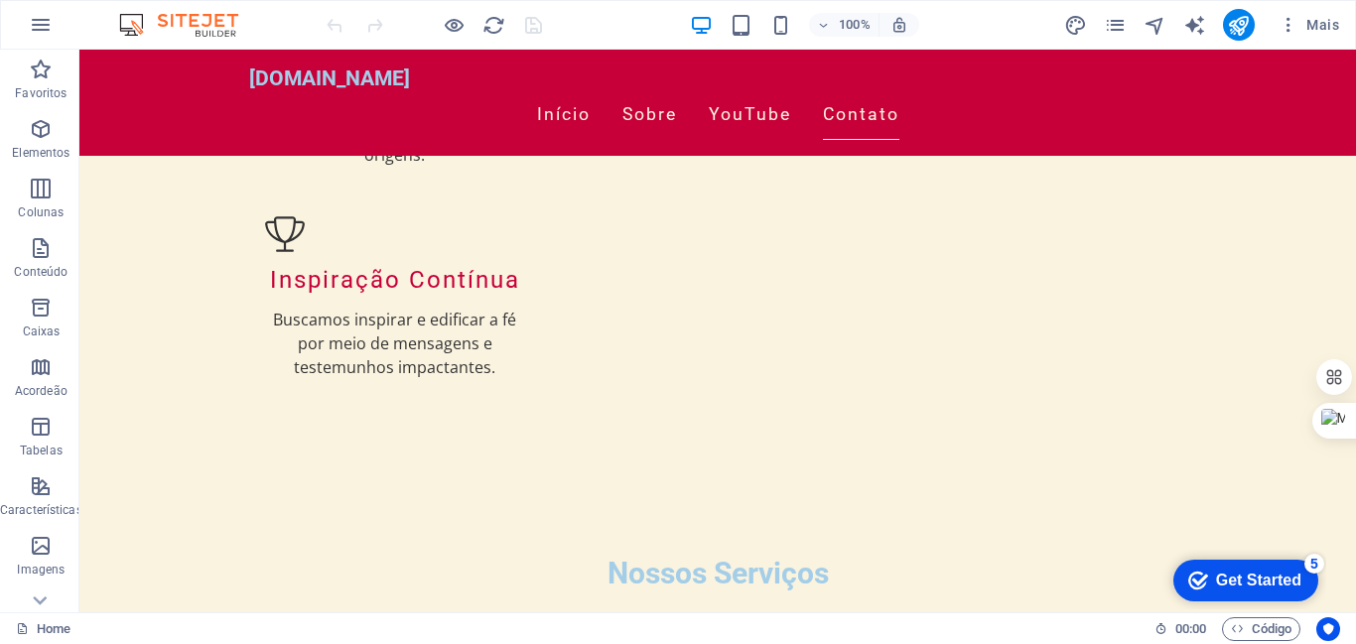
scroll to position [2431, 0]
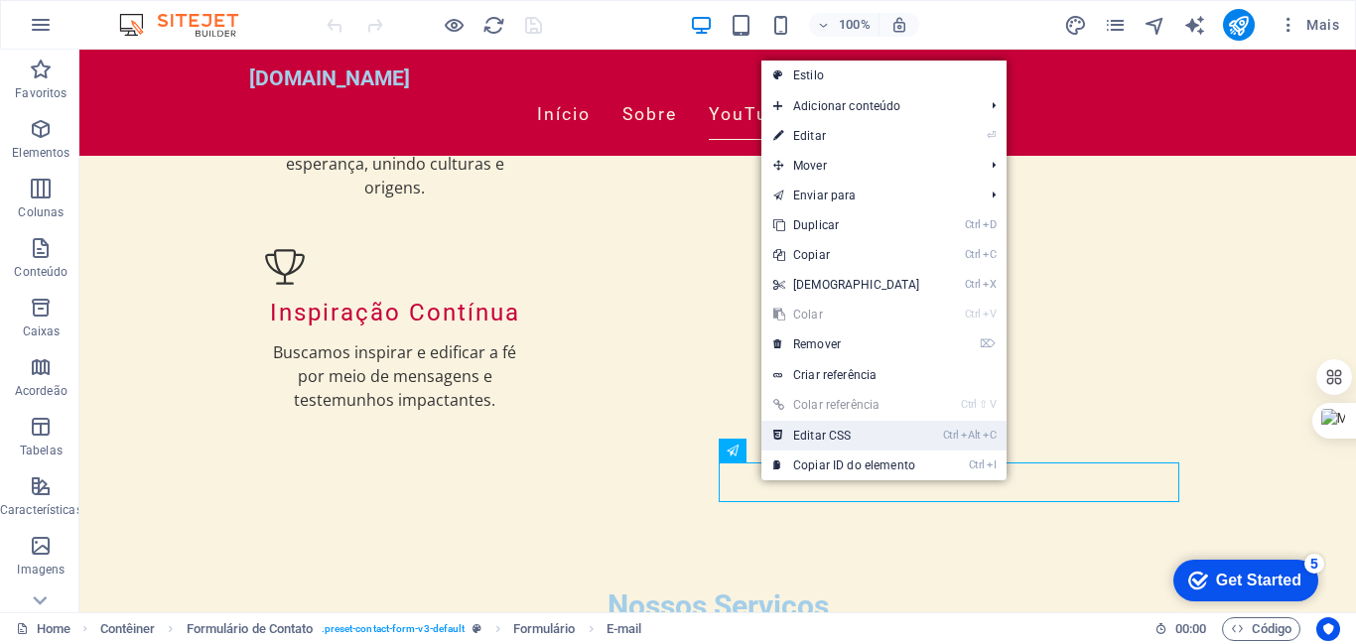
click at [811, 430] on link "Ctrl Alt C Editar CSS" at bounding box center [846, 436] width 171 height 30
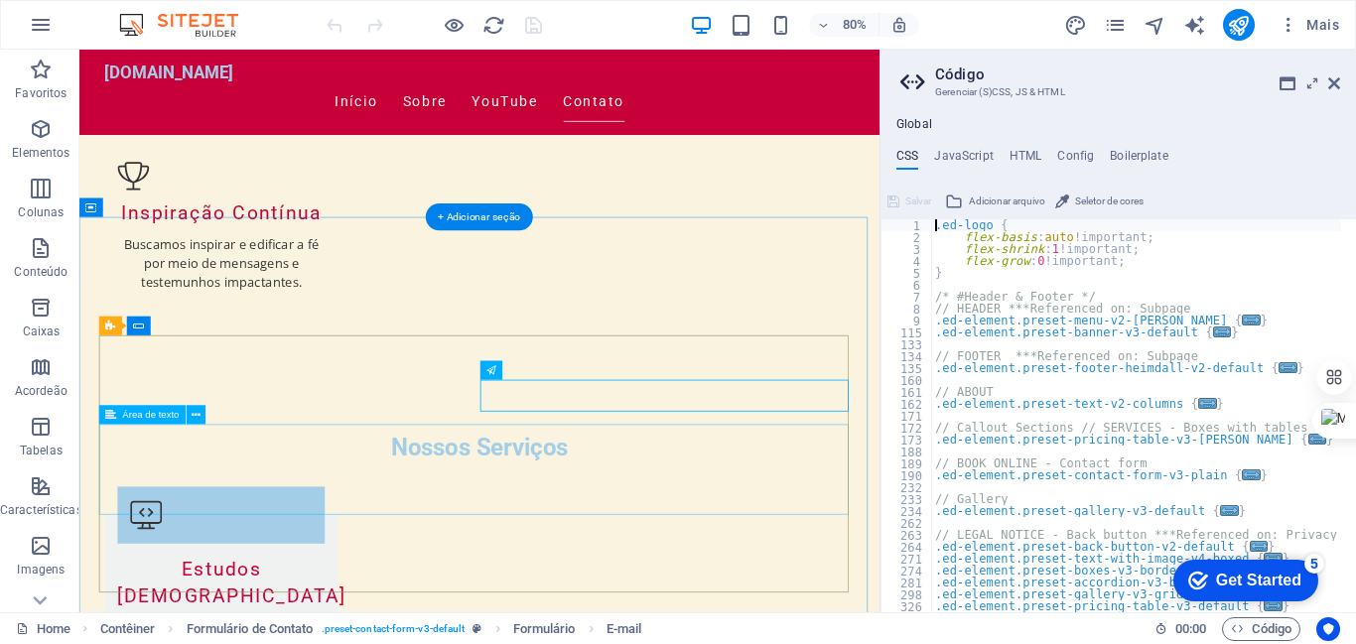
scroll to position [2265, 0]
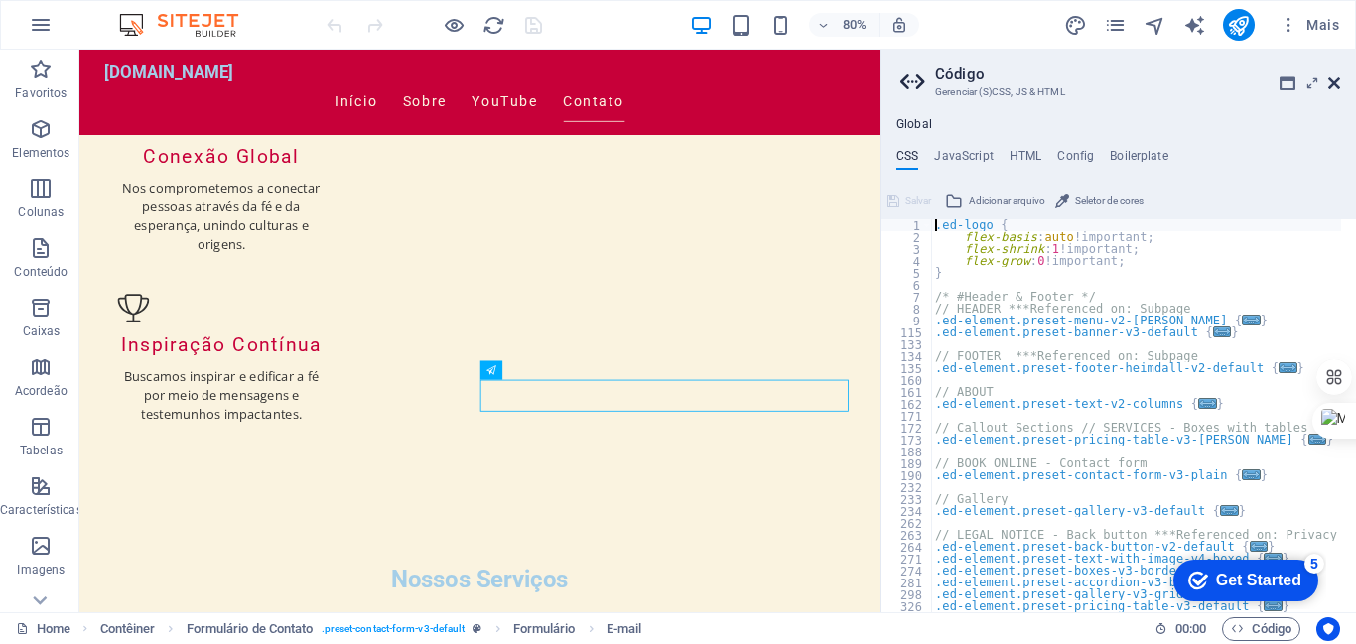
click at [1335, 78] on icon at bounding box center [1334, 83] width 12 height 16
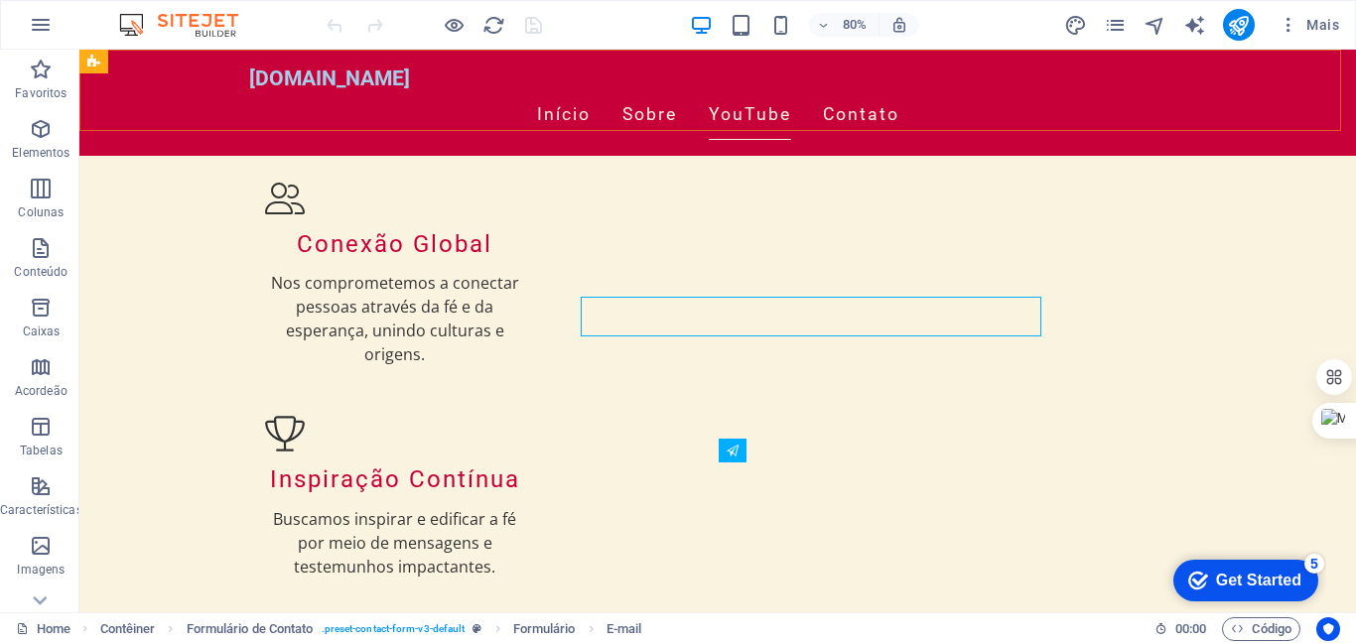
scroll to position [2431, 0]
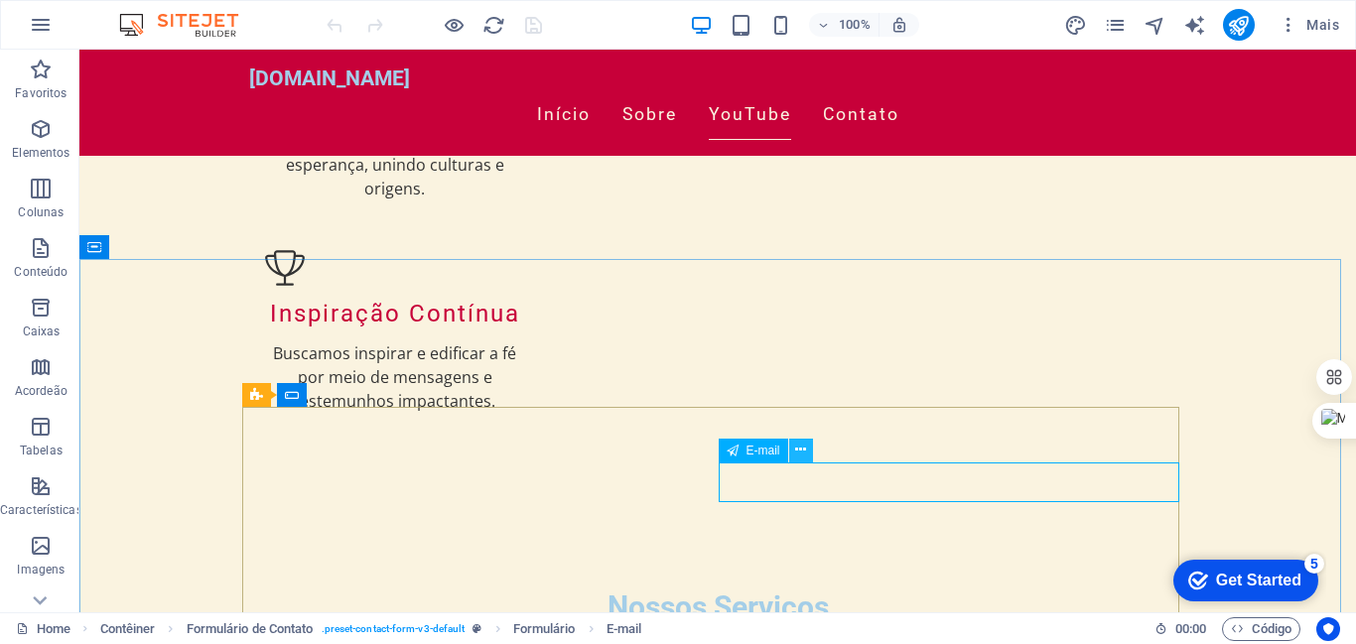
click at [807, 446] on button at bounding box center [801, 451] width 24 height 24
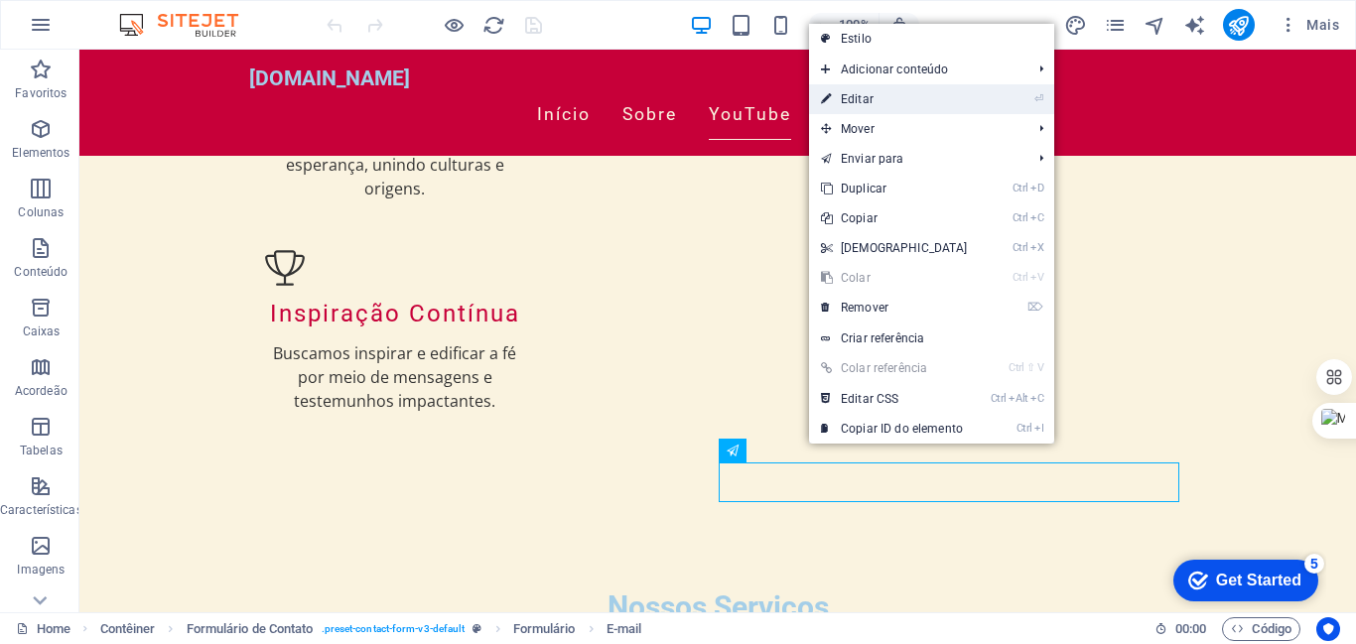
click at [851, 99] on link "⏎ Editar" at bounding box center [894, 99] width 171 height 30
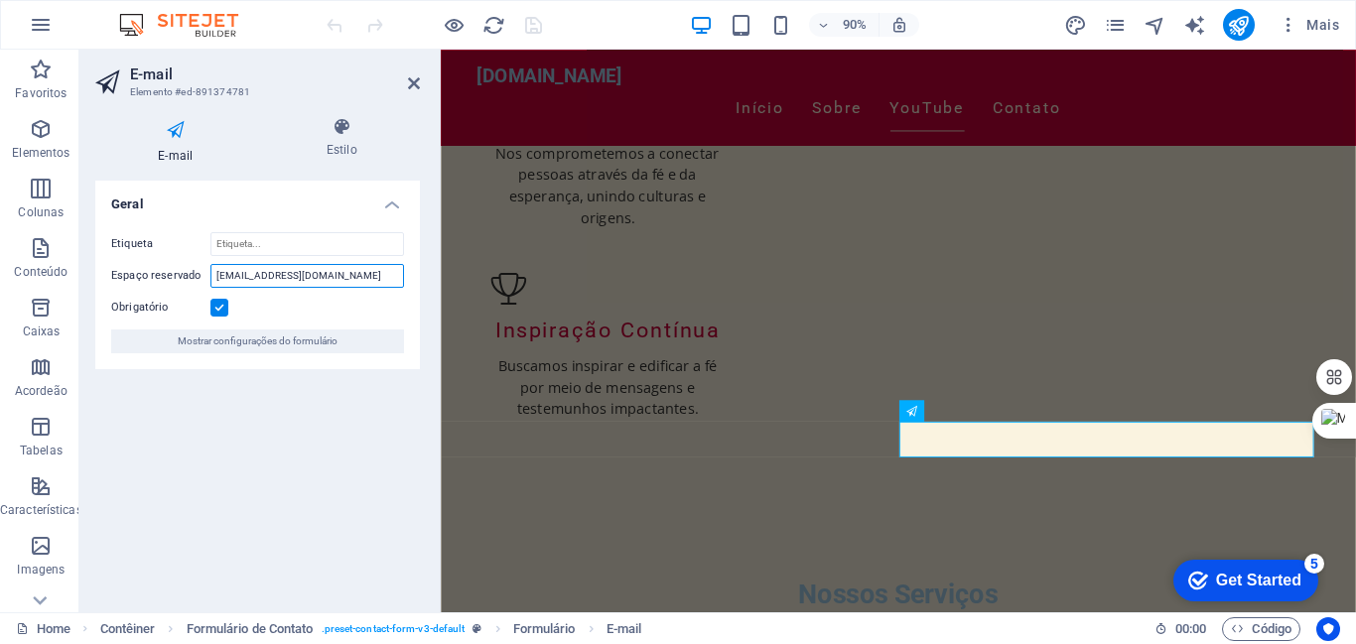
click at [320, 270] on input "[EMAIL_ADDRESS][DOMAIN_NAME]" at bounding box center [307, 276] width 194 height 24
type input "n"
click at [218, 310] on label at bounding box center [219, 308] width 18 height 18
click at [0, 0] on input "Obrigatório" at bounding box center [0, 0] width 0 height 0
click at [535, 25] on icon "save" at bounding box center [533, 25] width 23 height 23
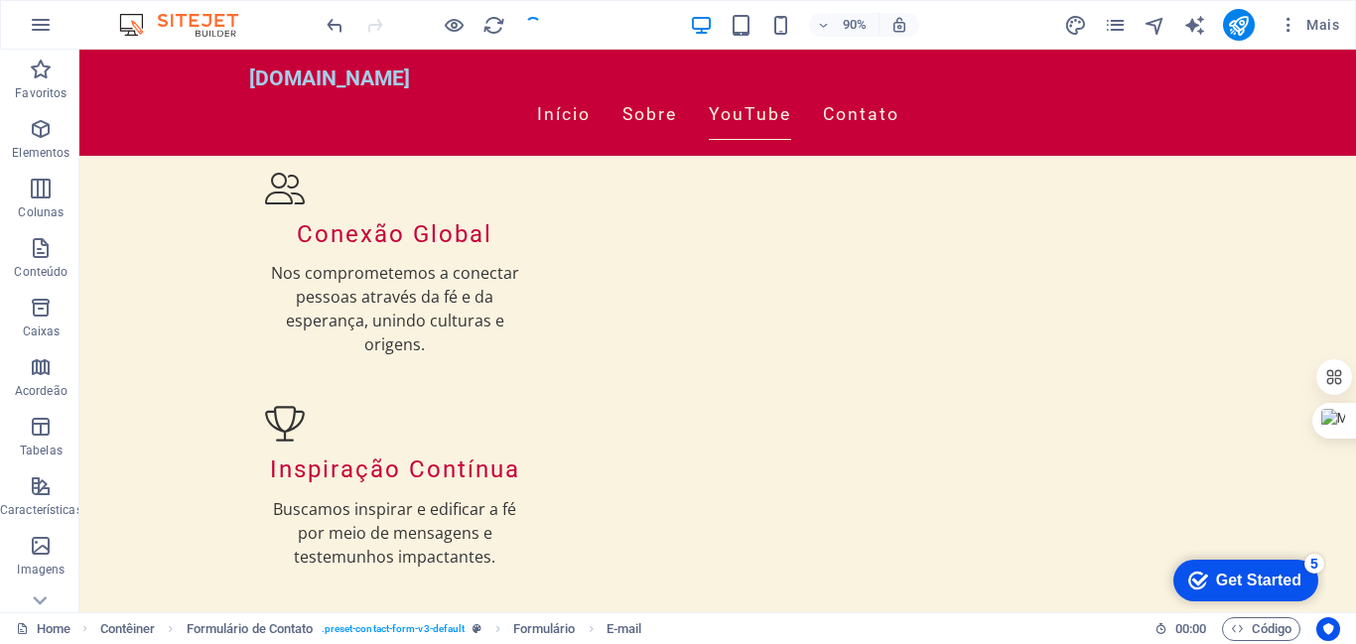
scroll to position [2431, 0]
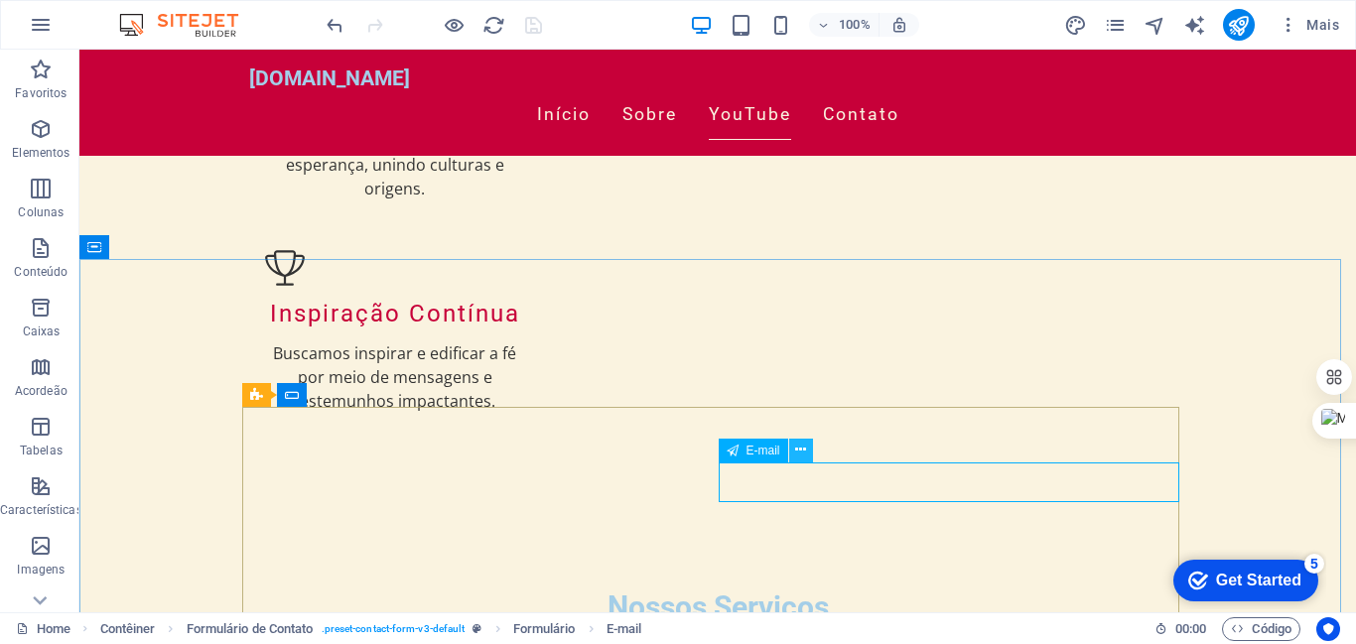
click at [802, 450] on icon at bounding box center [800, 450] width 11 height 21
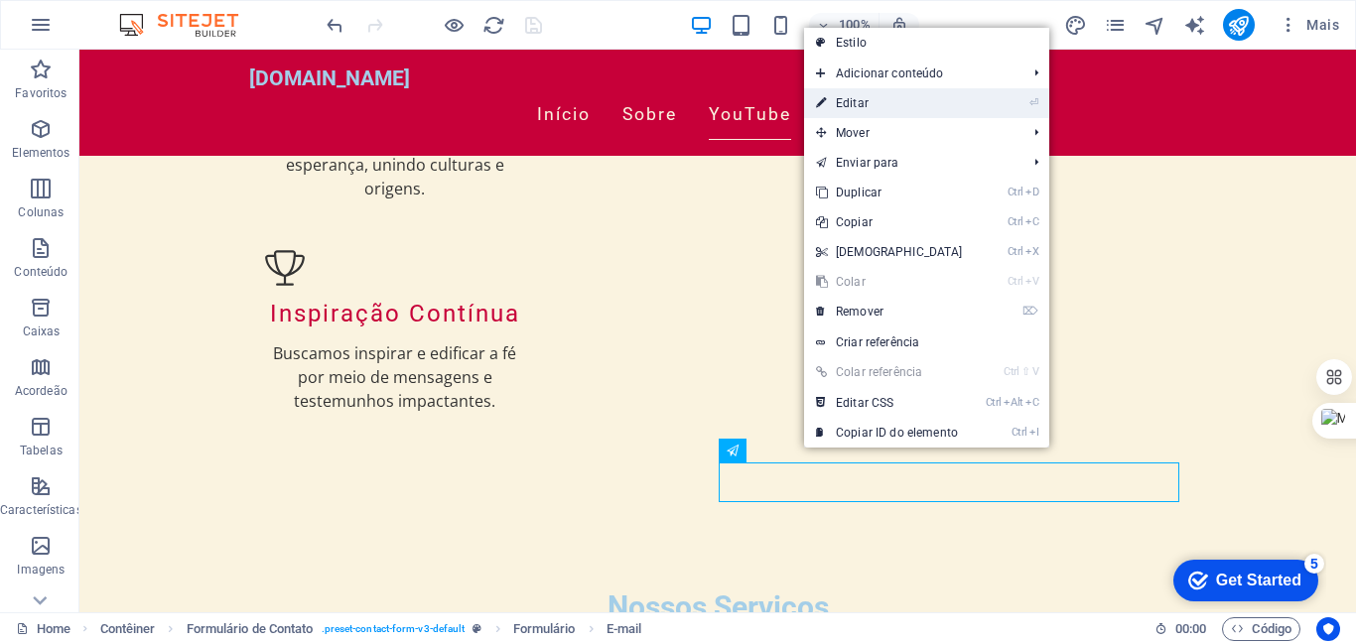
click at [852, 95] on link "⏎ Editar" at bounding box center [889, 103] width 171 height 30
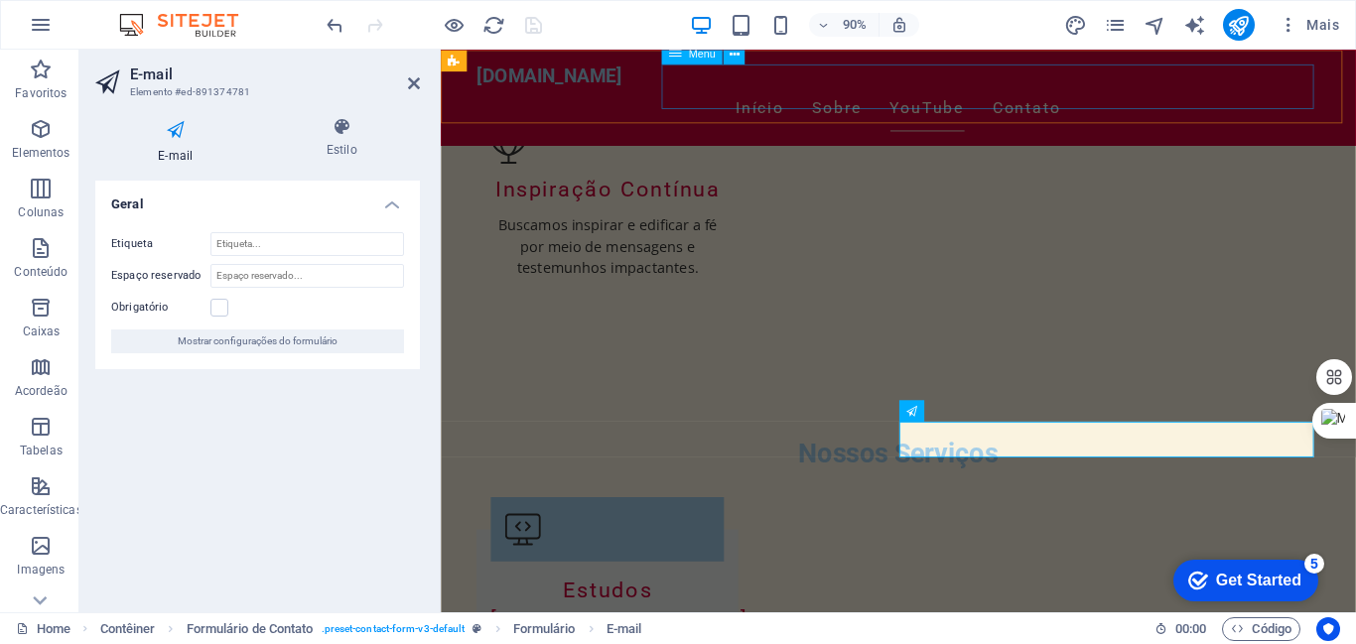
scroll to position [2275, 0]
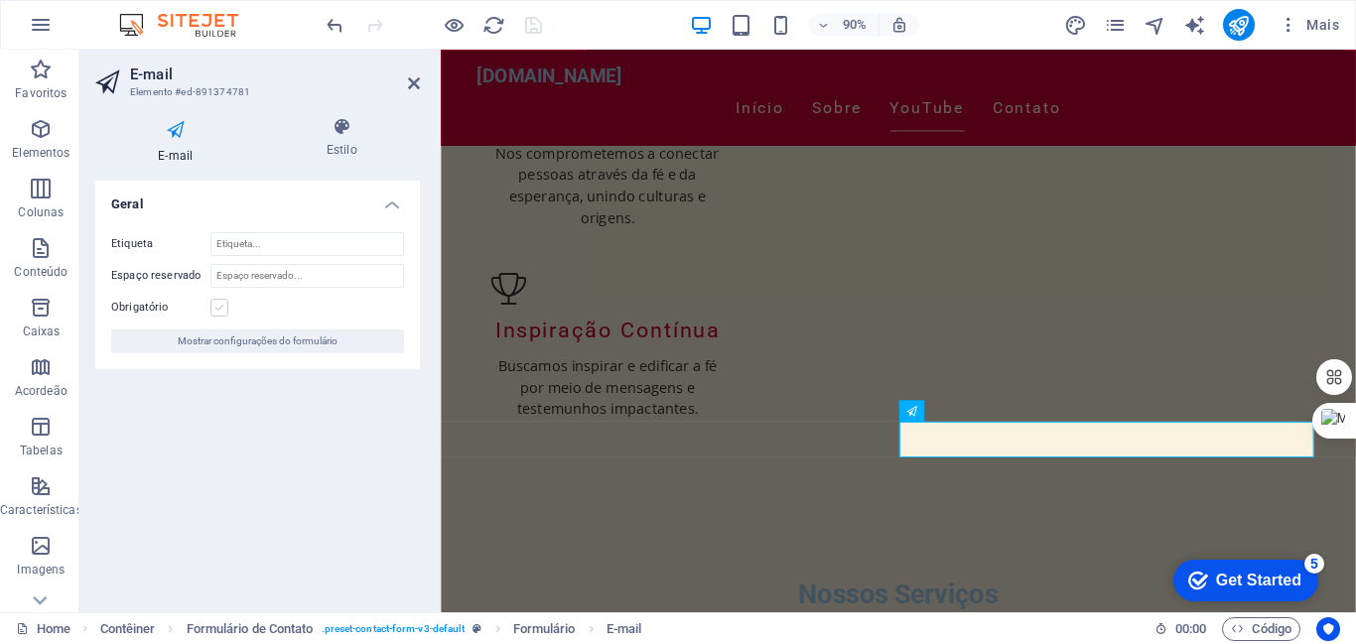
click at [220, 307] on label at bounding box center [219, 308] width 18 height 18
click at [0, 0] on input "Obrigatório" at bounding box center [0, 0] width 0 height 0
click at [306, 277] on input "Espaço reservado" at bounding box center [307, 276] width 194 height 24
type input "E-mail"
click at [530, 33] on icon "save" at bounding box center [533, 25] width 23 height 23
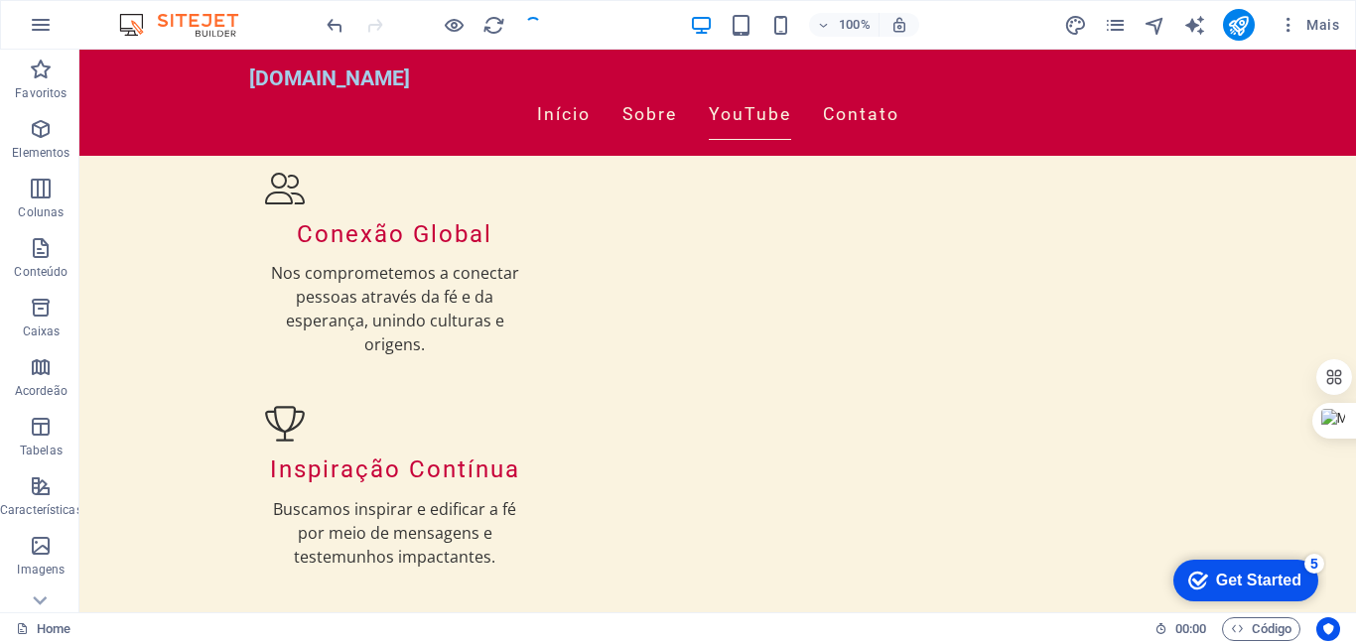
scroll to position [2431, 0]
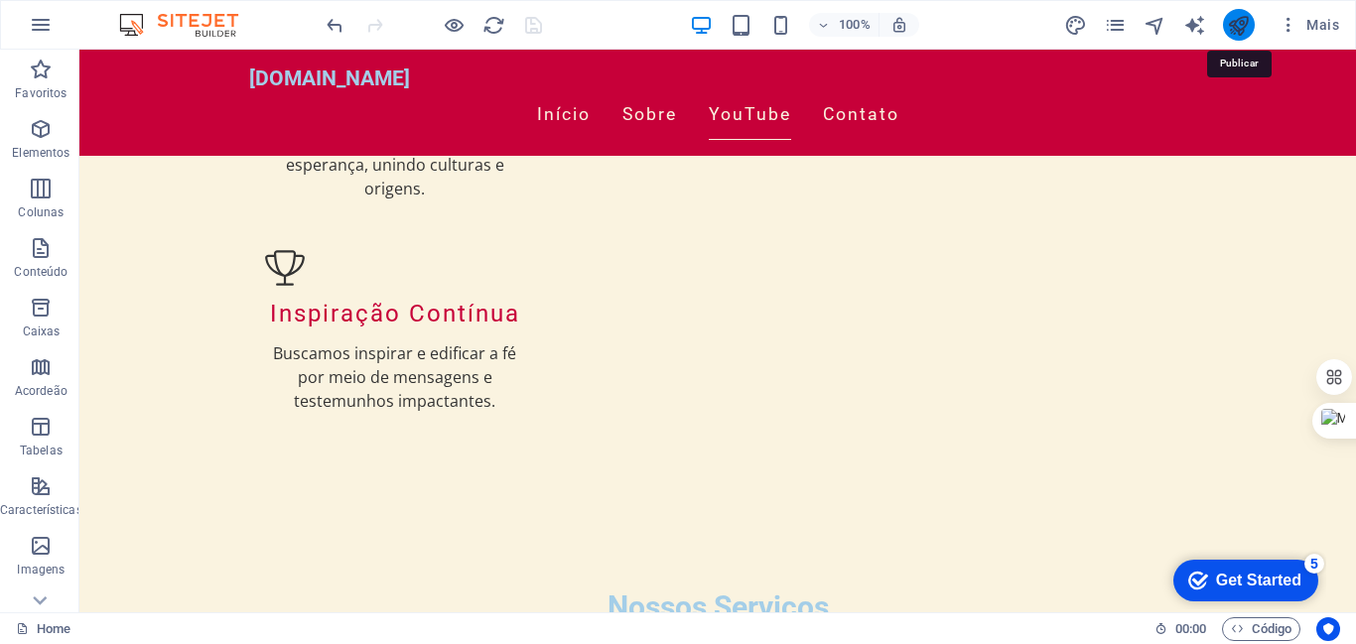
click at [1241, 27] on icon "publish" at bounding box center [1238, 25] width 23 height 23
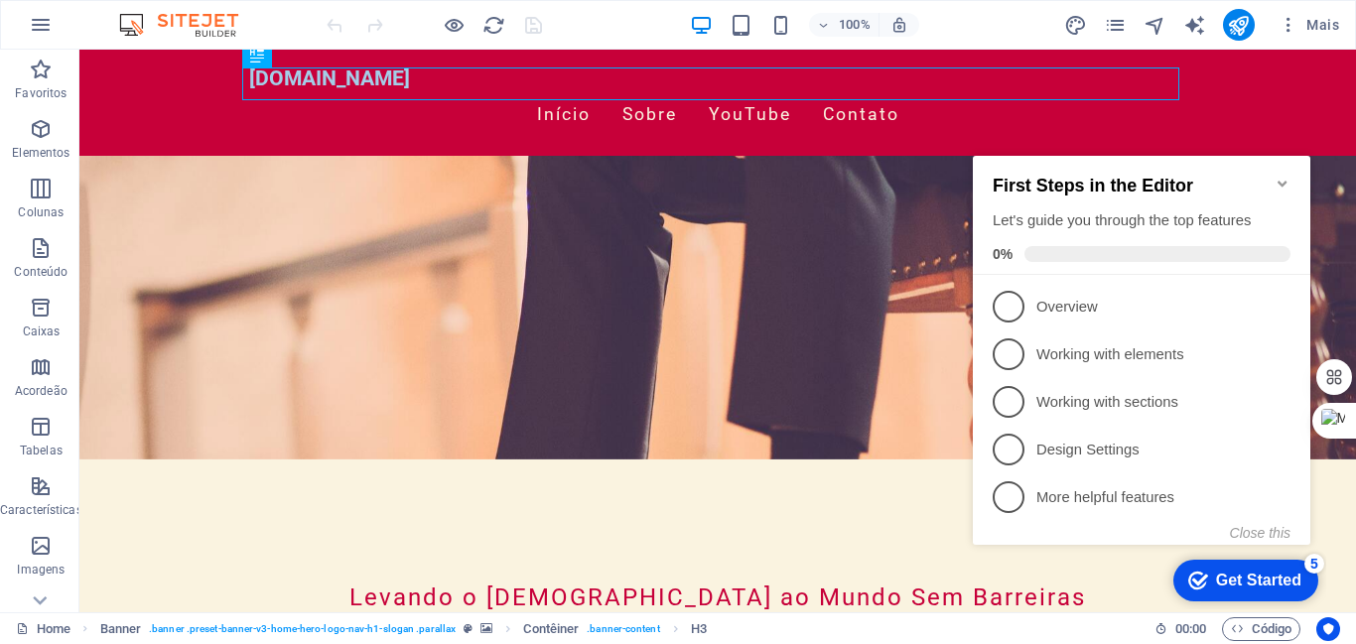
scroll to position [153, 0]
click at [1250, 583] on div "Get Started" at bounding box center [1258, 581] width 85 height 18
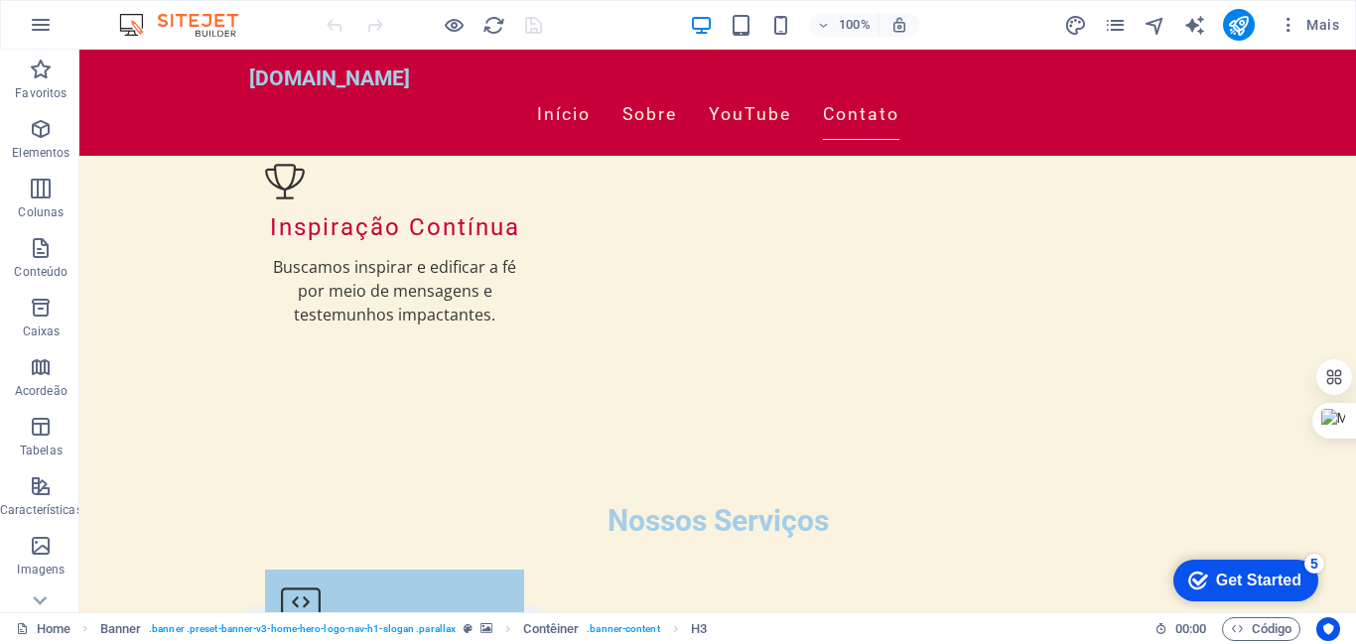
scroll to position [2524, 0]
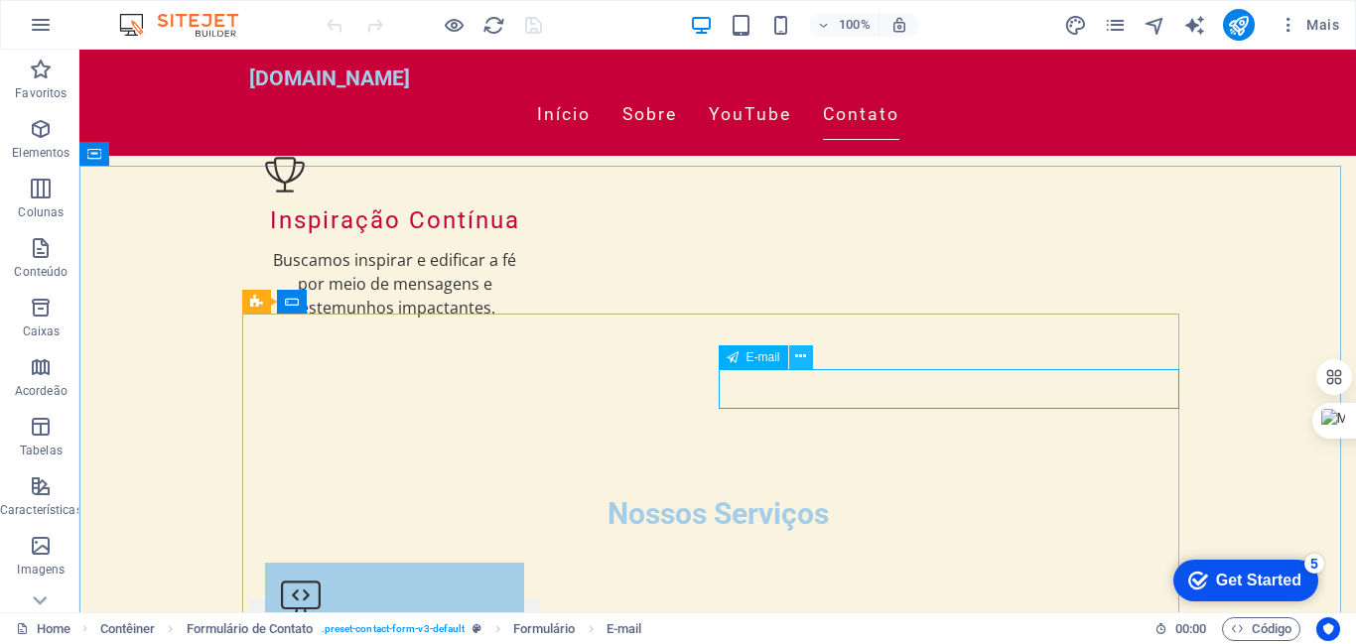
click at [802, 350] on icon at bounding box center [800, 356] width 11 height 21
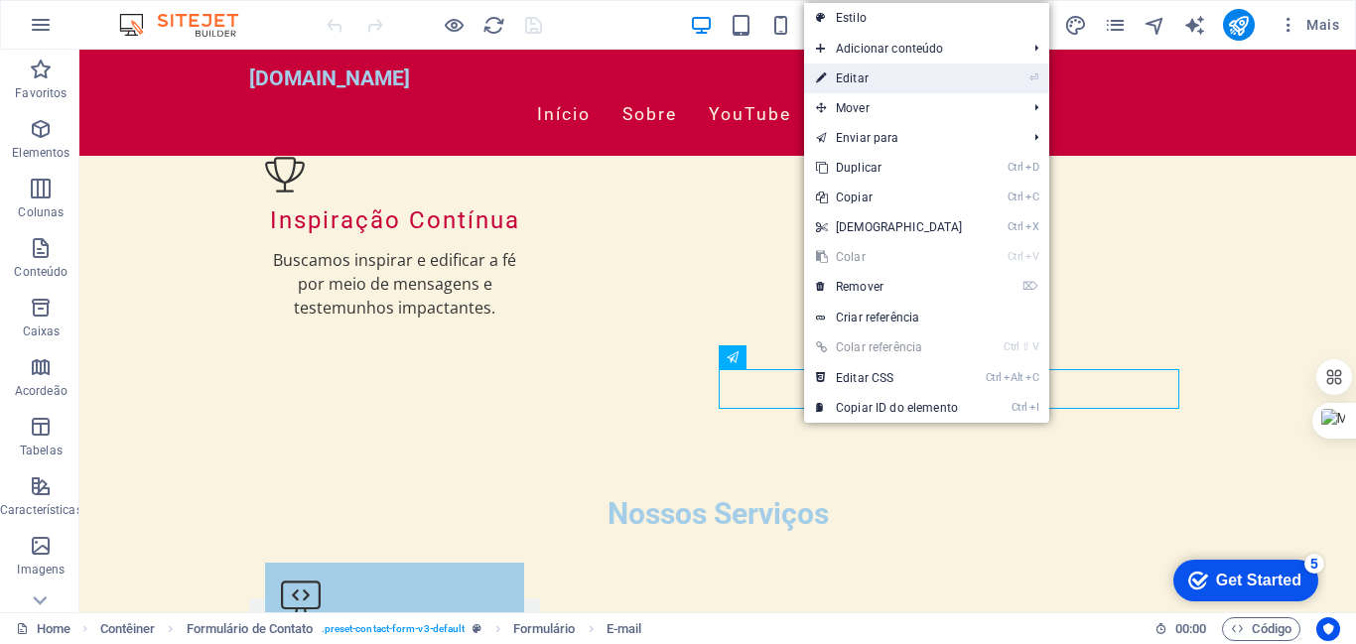
click at [848, 75] on link "⏎ Editar" at bounding box center [889, 79] width 171 height 30
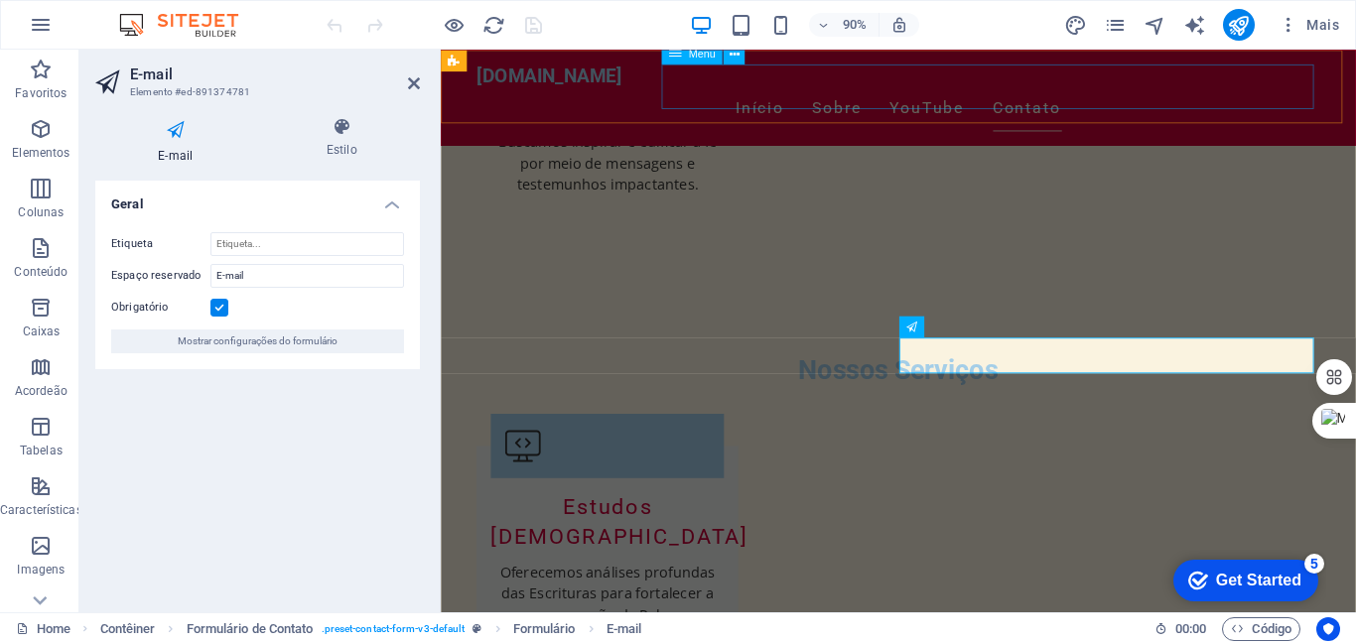
scroll to position [2368, 0]
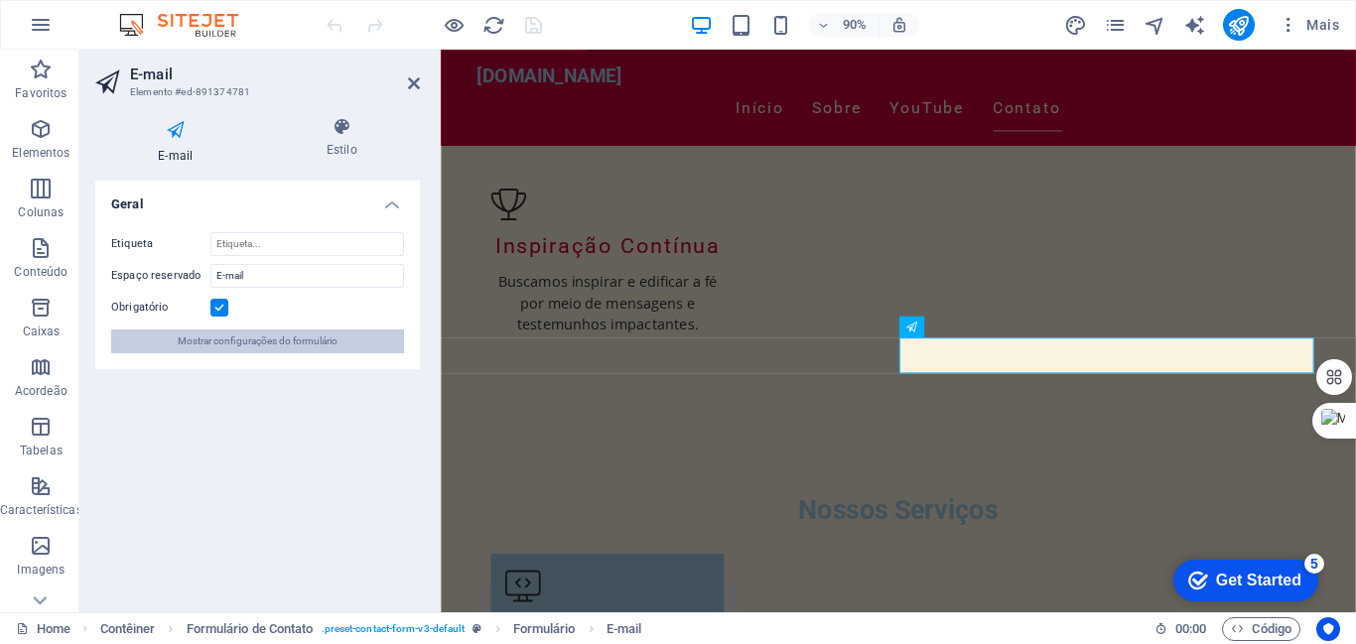
click at [249, 340] on span "Mostrar configurações do formulário" at bounding box center [258, 342] width 160 height 24
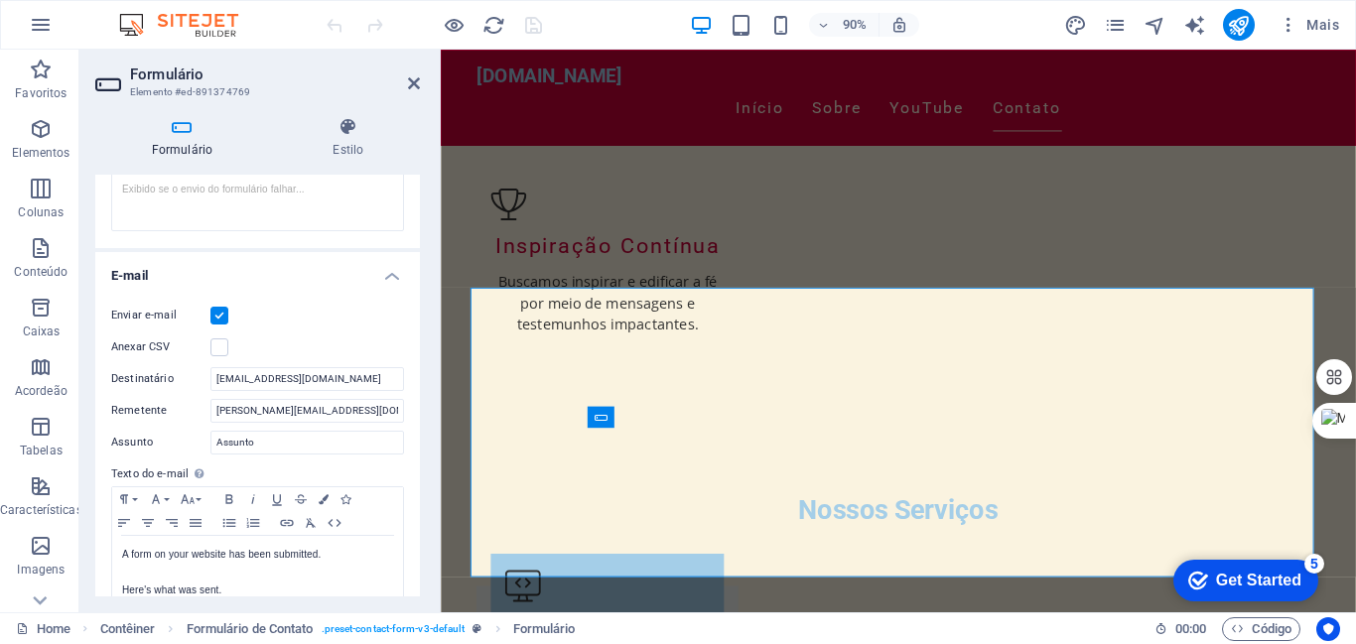
scroll to position [449, 0]
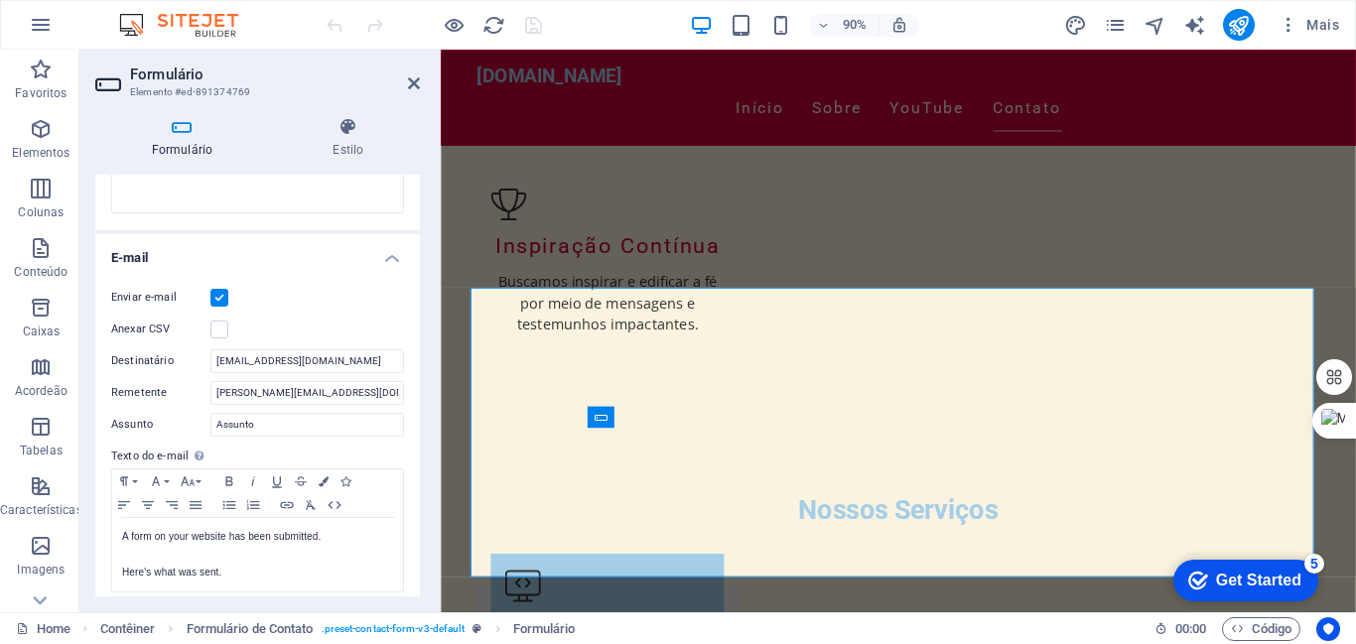
click at [223, 295] on label at bounding box center [219, 298] width 18 height 18
click at [0, 0] on input "Enviar e-mail" at bounding box center [0, 0] width 0 height 0
drag, startPoint x: 372, startPoint y: 390, endPoint x: 196, endPoint y: 396, distance: 176.8
click at [196, 396] on div "Remetente joaomarq@joaomarquespr.com.br" at bounding box center [257, 393] width 293 height 24
click at [367, 365] on input "[EMAIL_ADDRESS][DOMAIN_NAME]" at bounding box center [307, 361] width 194 height 24
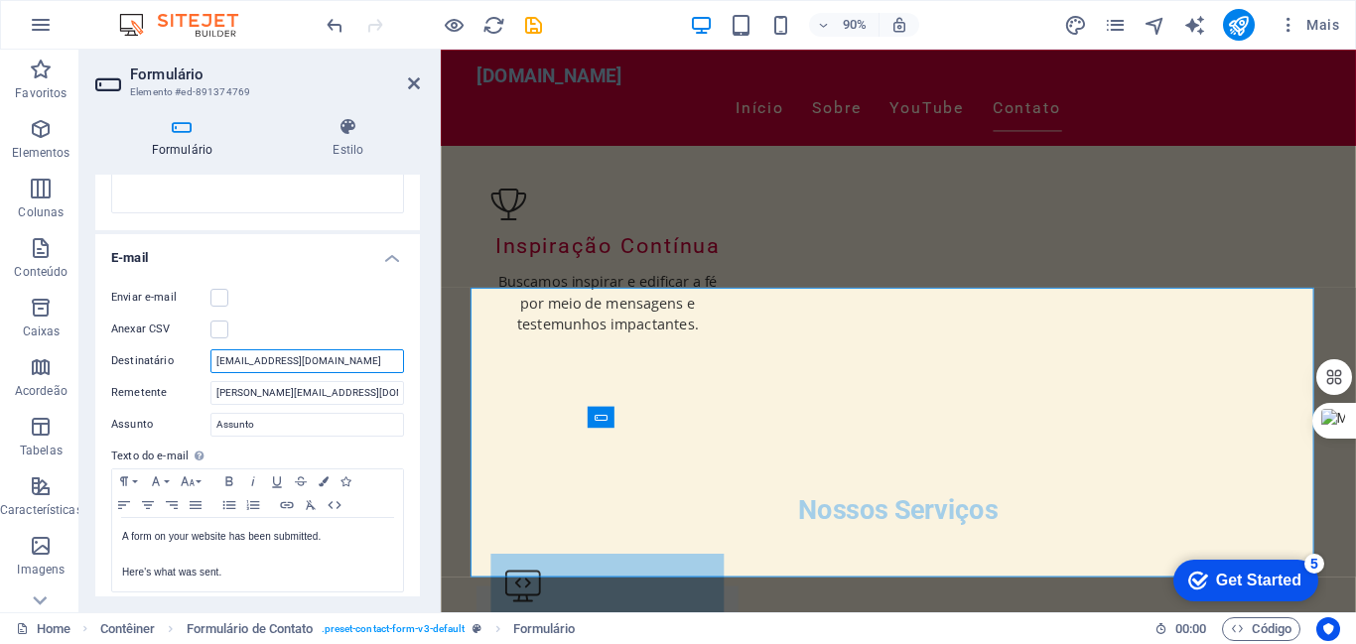
click at [251, 365] on input "contato@joaomarquespr.com.br" at bounding box center [307, 361] width 194 height 24
type input "joaomarquespr@joaomarquespr.com.br"
click at [534, 19] on icon "save" at bounding box center [533, 25] width 23 height 23
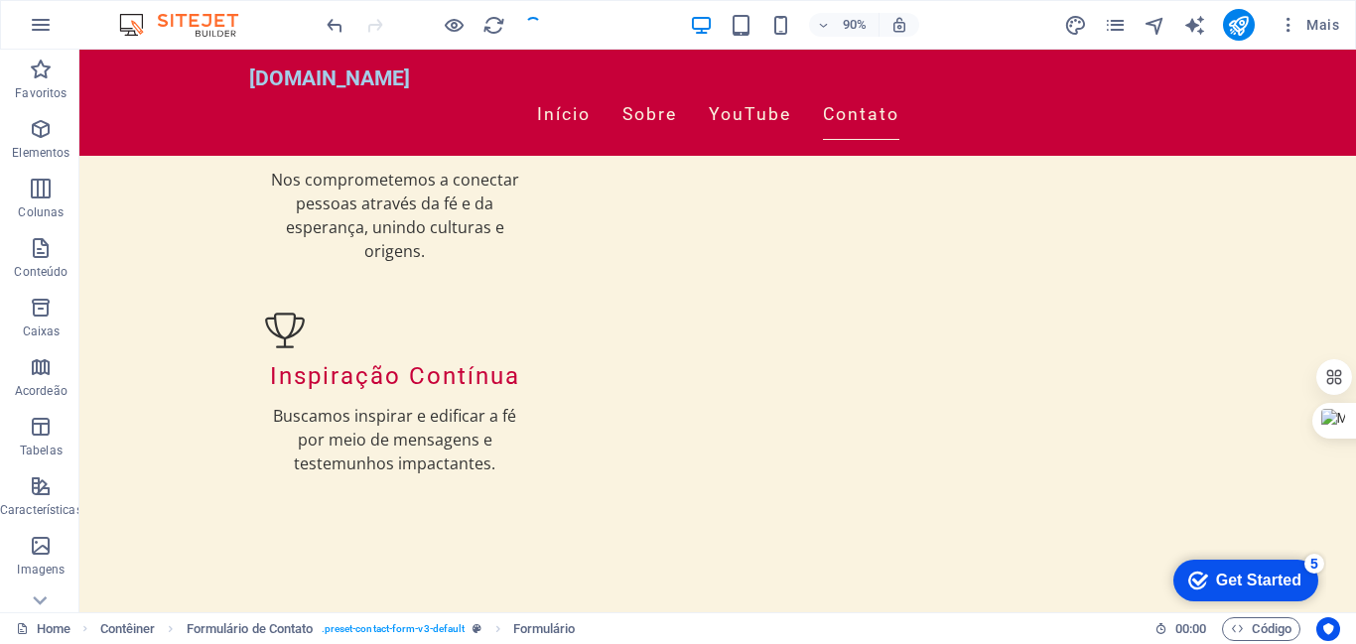
scroll to position [2524, 0]
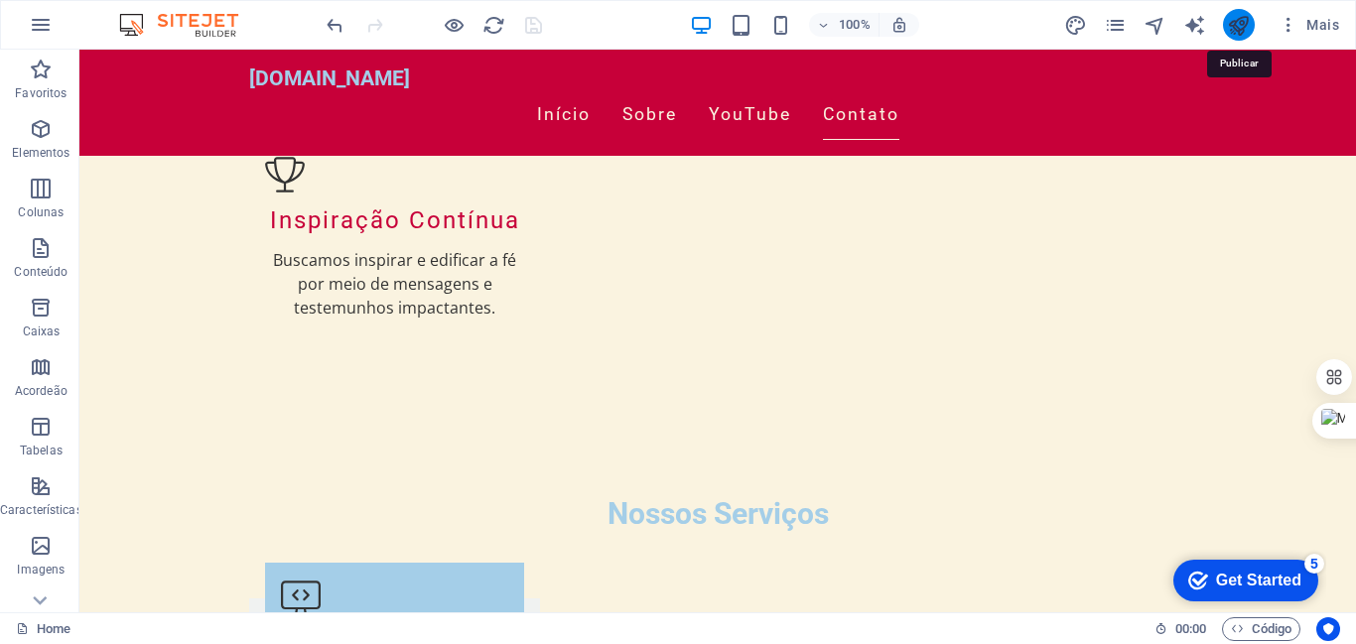
click at [1237, 24] on icon "publish" at bounding box center [1238, 25] width 23 height 23
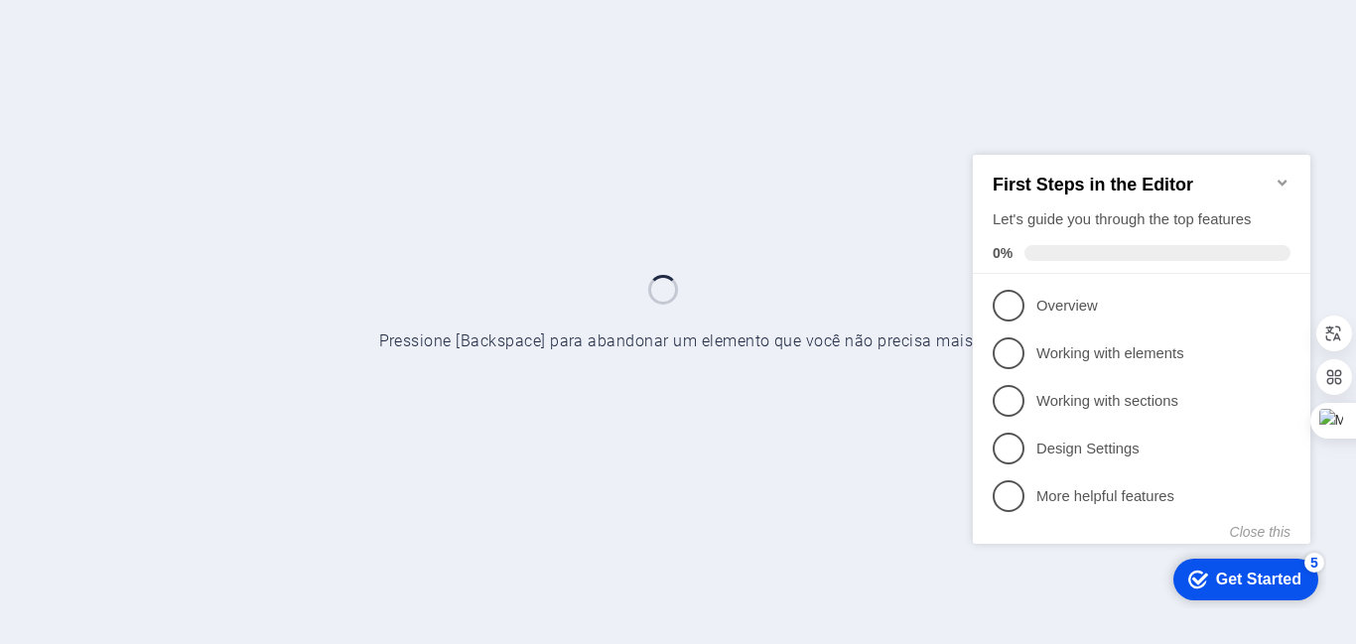
click at [1227, 580] on div "Get Started" at bounding box center [1258, 579] width 85 height 18
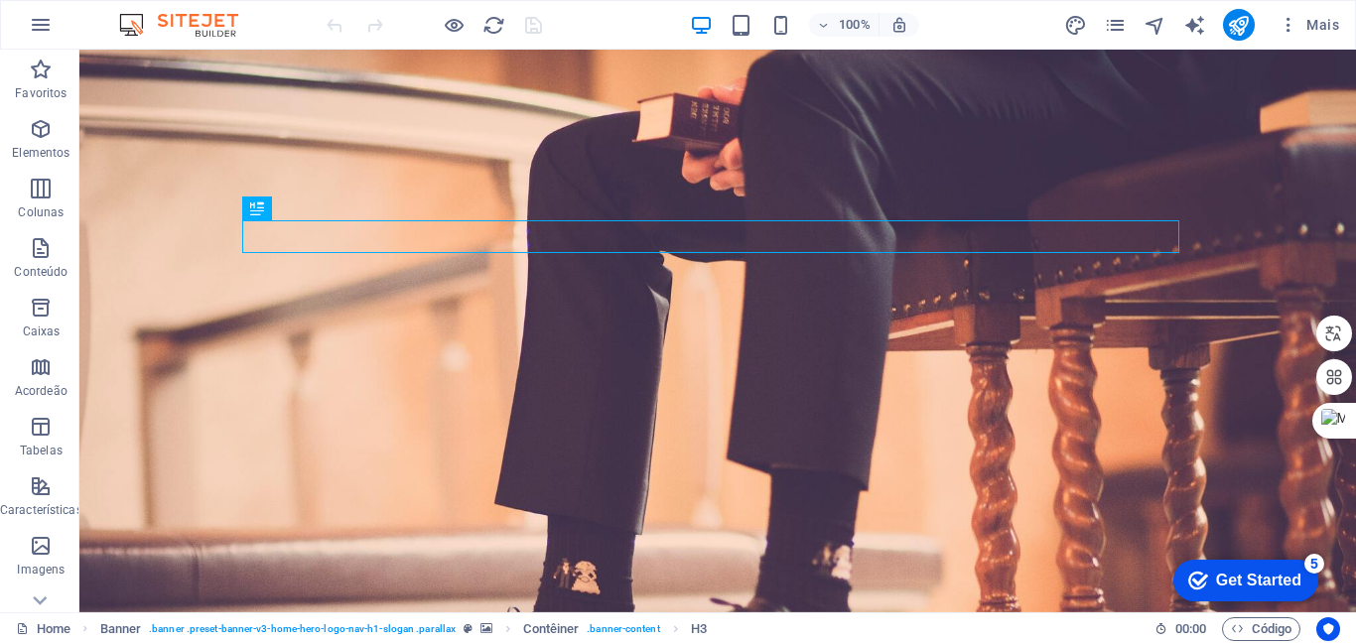
click at [586, 19] on div "100% Mais" at bounding box center [835, 25] width 1024 height 32
